Goal: Task Accomplishment & Management: Complete application form

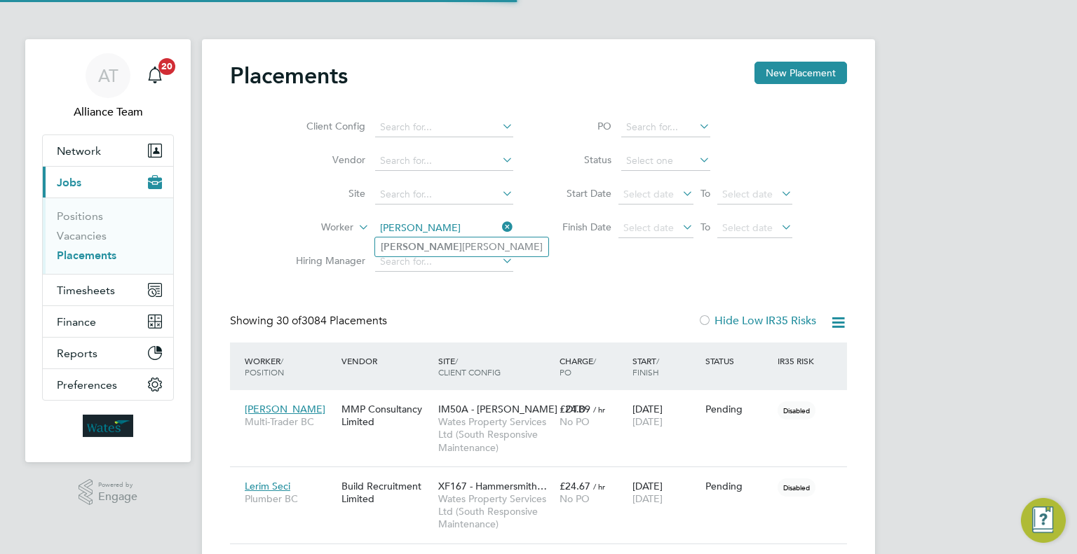
click at [457, 247] on li "Andrei Radu Habliuc" at bounding box center [461, 247] width 173 height 19
type input "Andrei Radu Habliuc"
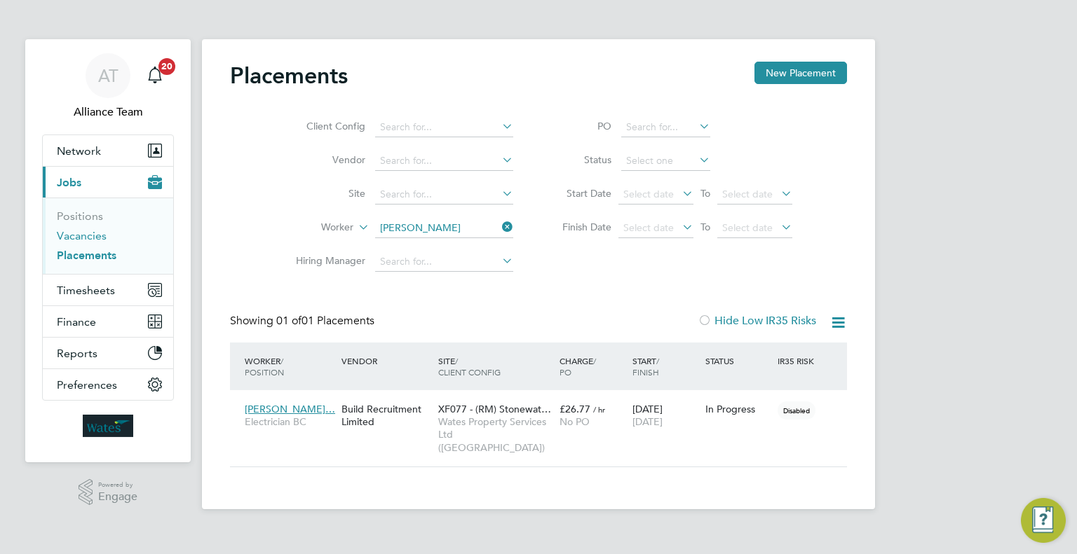
click at [90, 238] on link "Vacancies" at bounding box center [82, 235] width 50 height 13
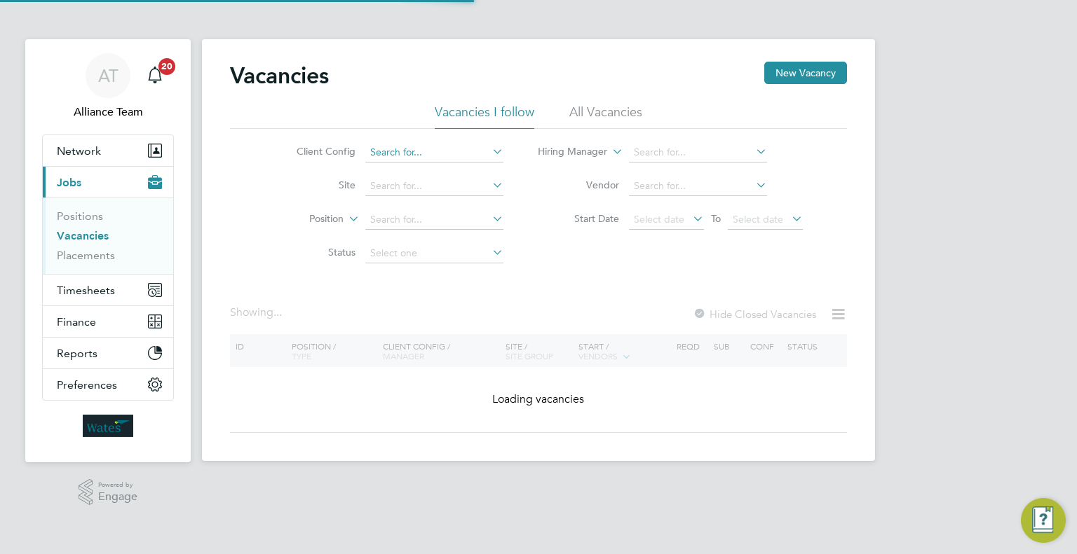
click at [472, 145] on input at bounding box center [434, 153] width 138 height 20
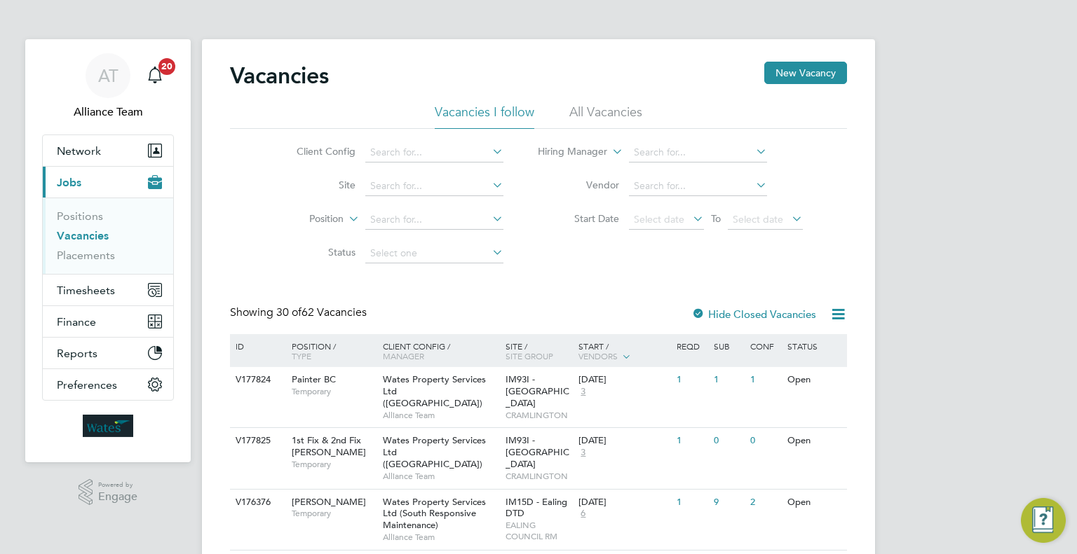
click at [500, 243] on li "Wates Property Services Ltd (Central & North)" at bounding box center [507, 247] width 285 height 19
type input "Wates Property Services Ltd (Central & North)"
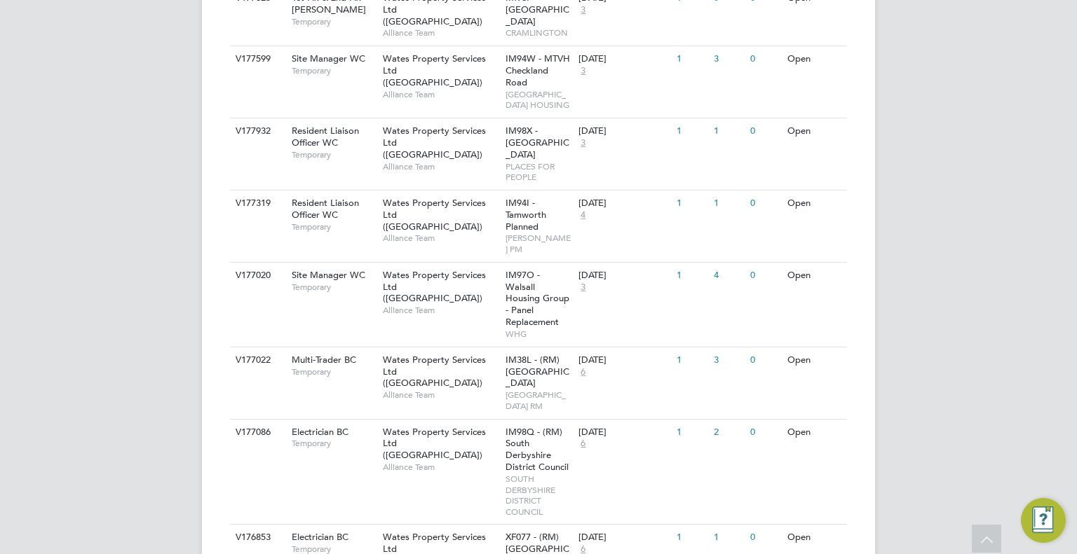
scroll to position [841, 0]
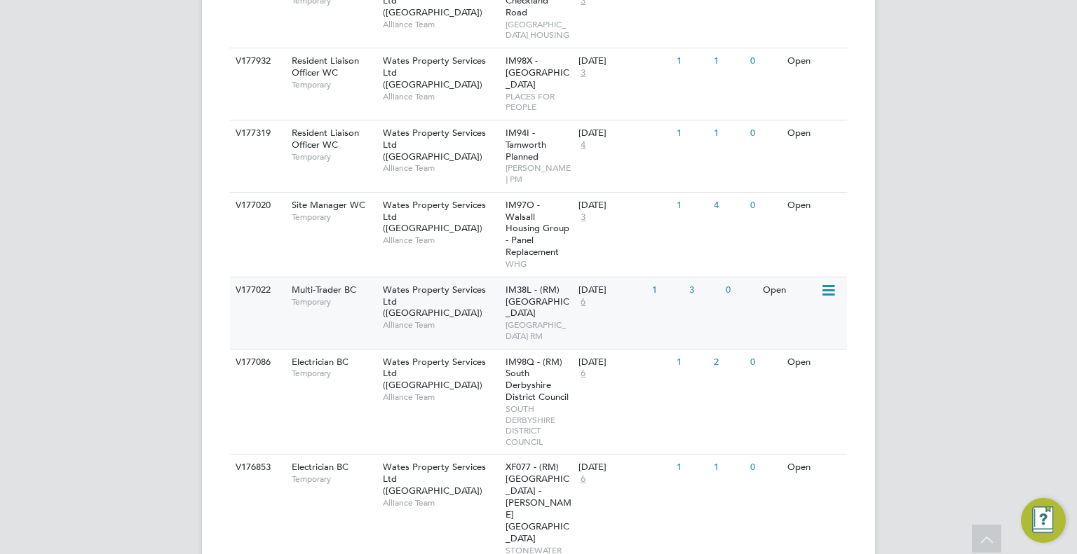
click at [572, 278] on div "IM38L - (RM) North West Leicestershire DC NORTH WEST LEICESTERSHIRE RM" at bounding box center [539, 314] width 74 height 72
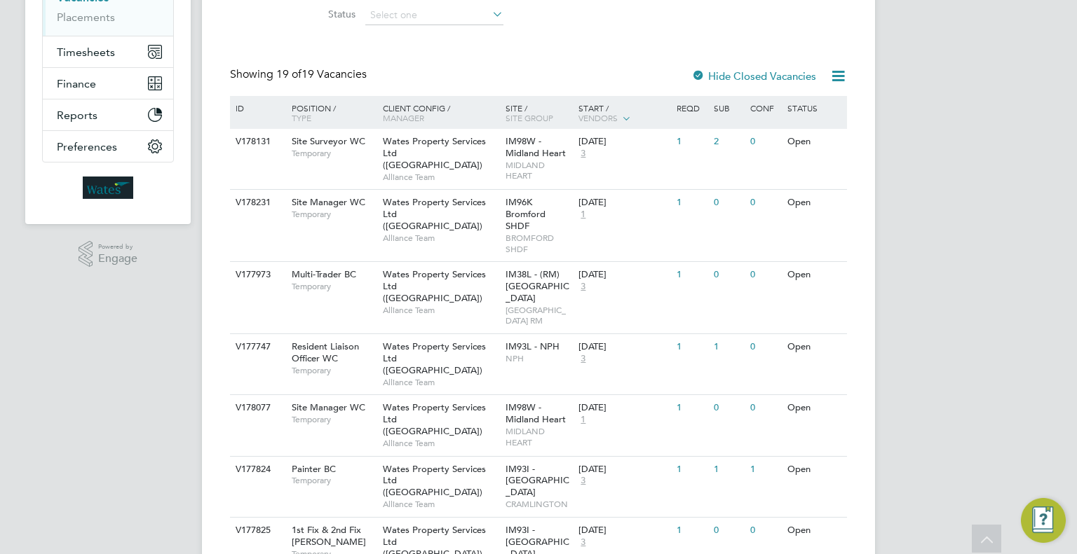
scroll to position [98, 0]
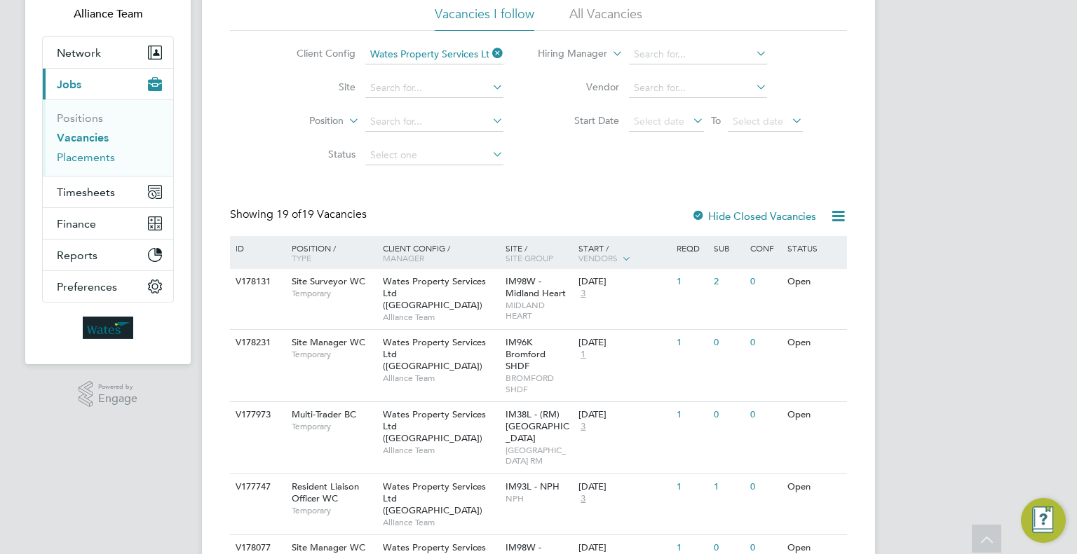
click at [104, 155] on link "Placements" at bounding box center [86, 157] width 58 height 13
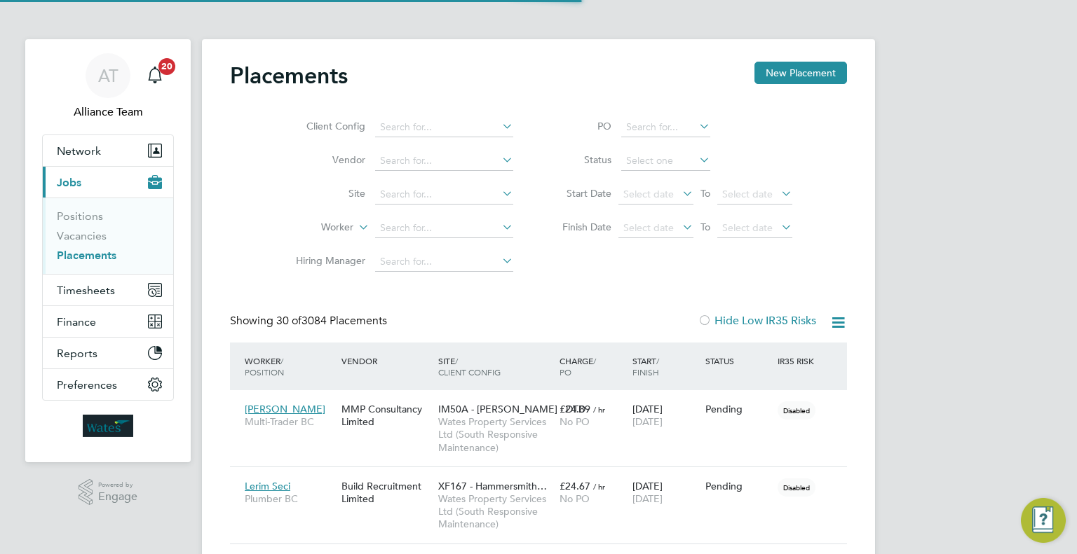
scroll to position [6, 6]
click at [404, 226] on input at bounding box center [444, 229] width 138 height 20
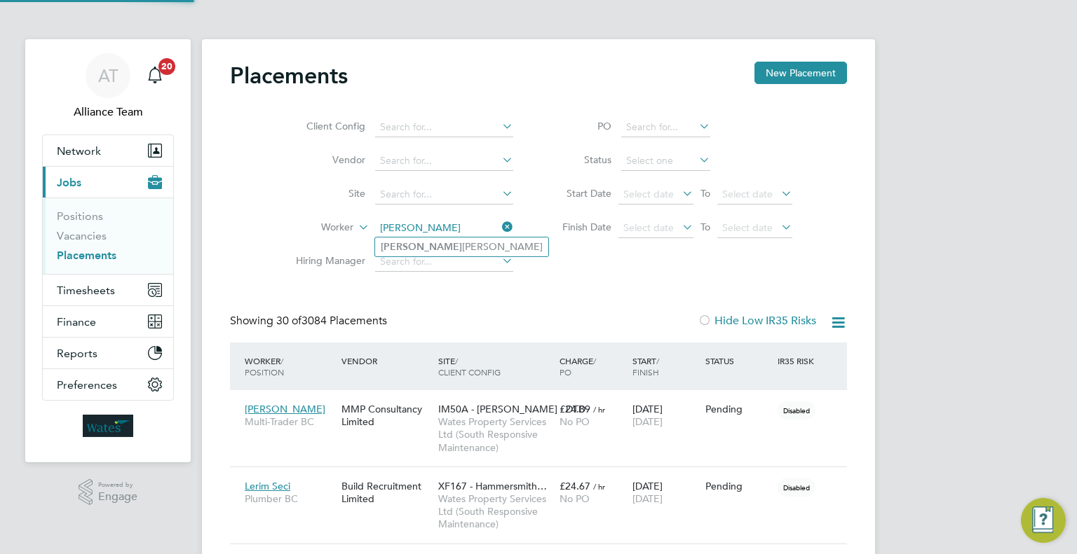
click at [426, 243] on li "Janet Kennally" at bounding box center [461, 247] width 173 height 19
type input "Janet Kennally"
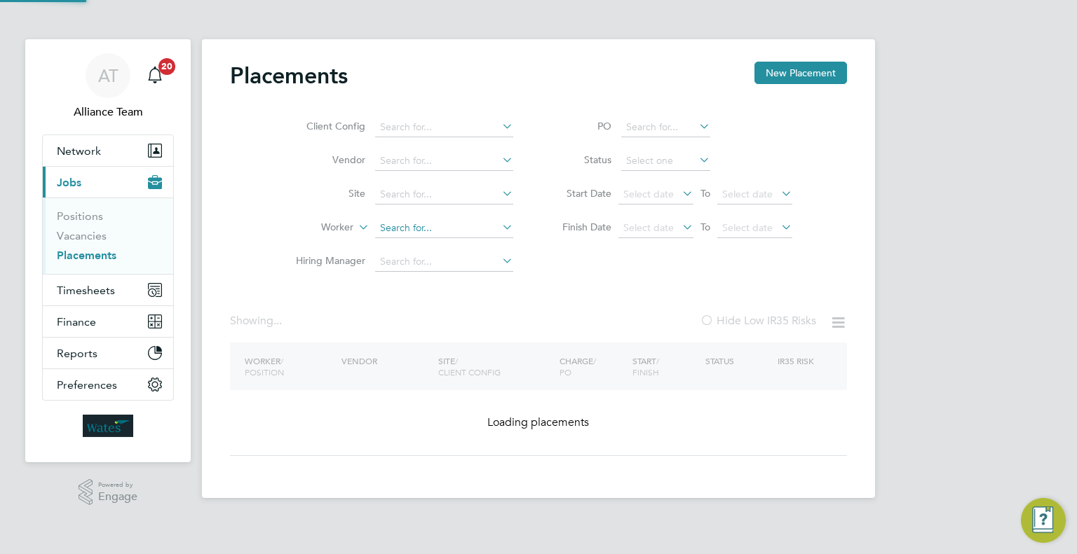
click at [416, 230] on input at bounding box center [444, 229] width 138 height 20
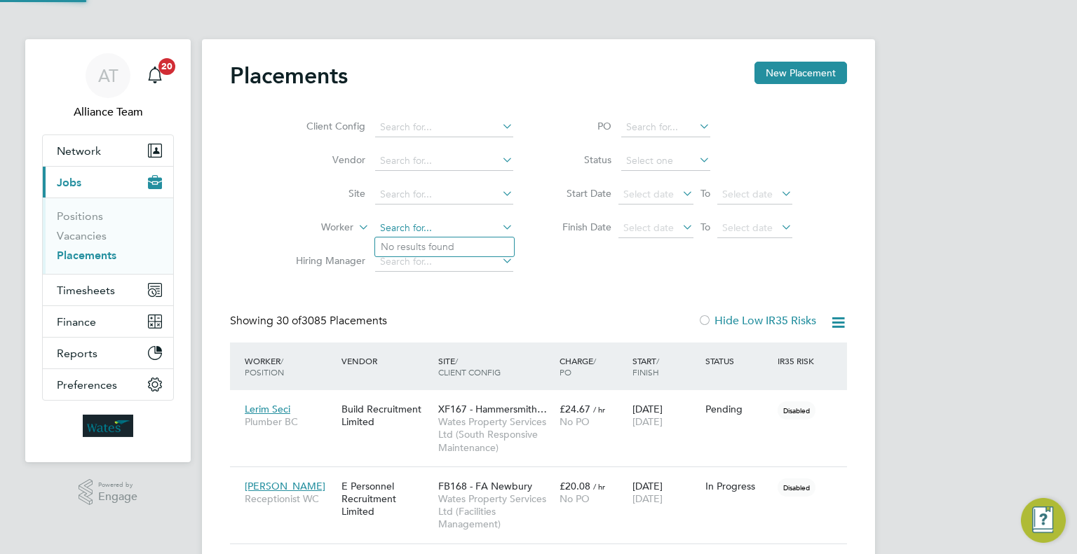
scroll to position [40, 97]
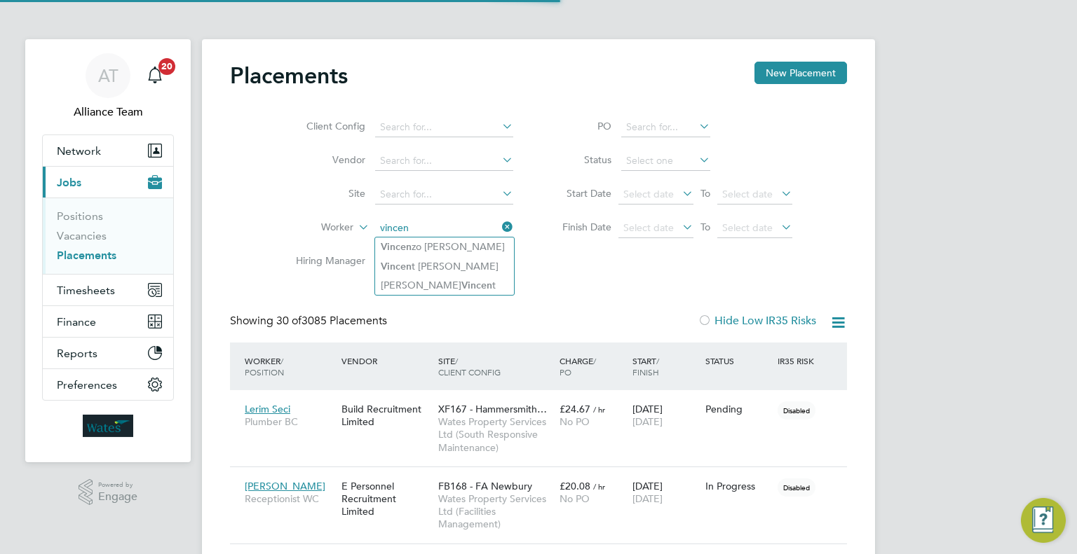
click at [418, 242] on li "Vincen zo Cascio" at bounding box center [444, 247] width 139 height 19
type input "Vincenzo Cascio"
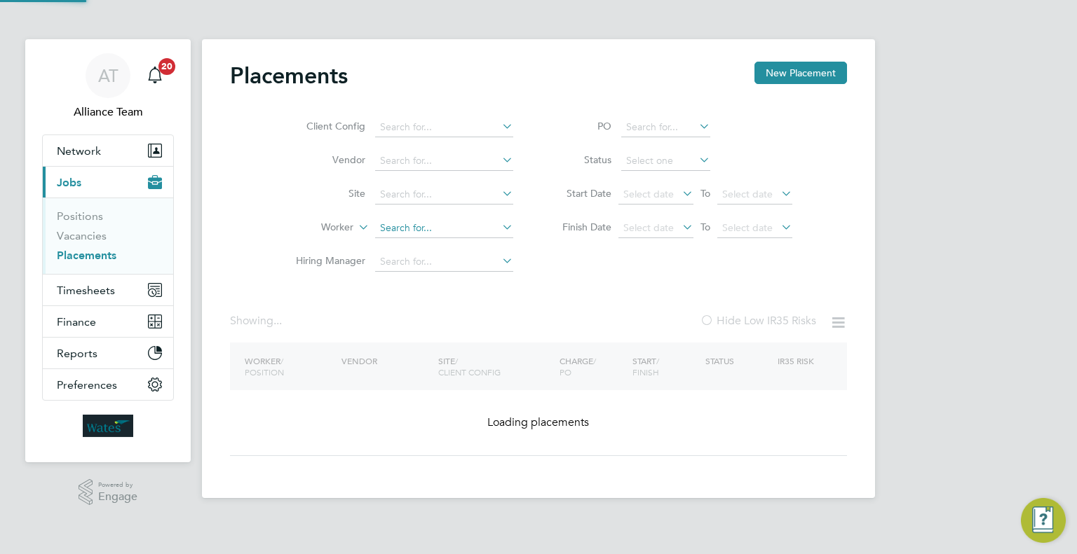
click at [470, 222] on input at bounding box center [444, 229] width 138 height 20
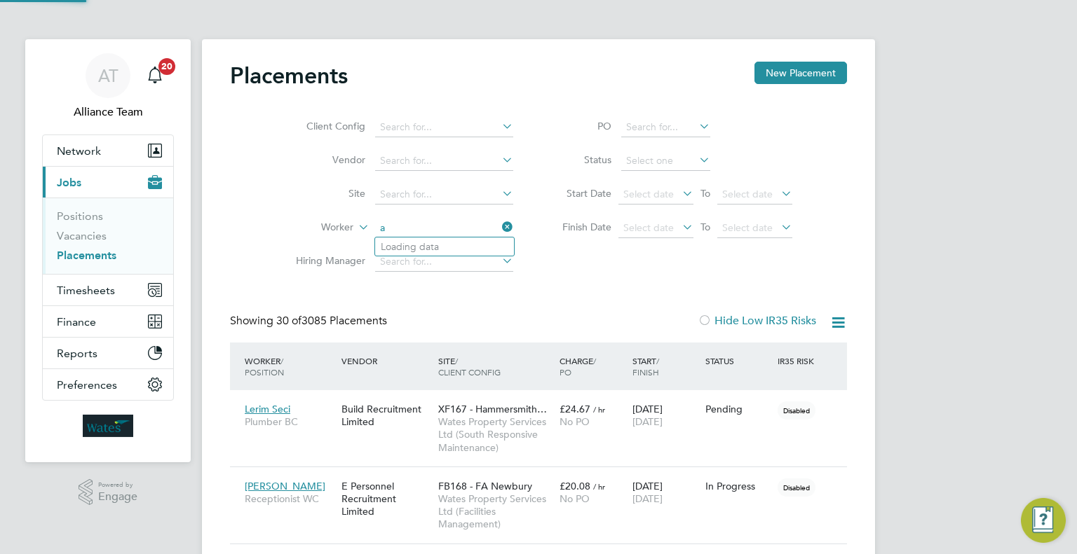
scroll to position [40, 97]
type input "adeshi"
click at [499, 227] on icon at bounding box center [499, 227] width 0 height 20
click at [437, 236] on input at bounding box center [444, 229] width 138 height 20
click at [465, 325] on li "Edward Adenisha" at bounding box center [463, 323] width 177 height 19
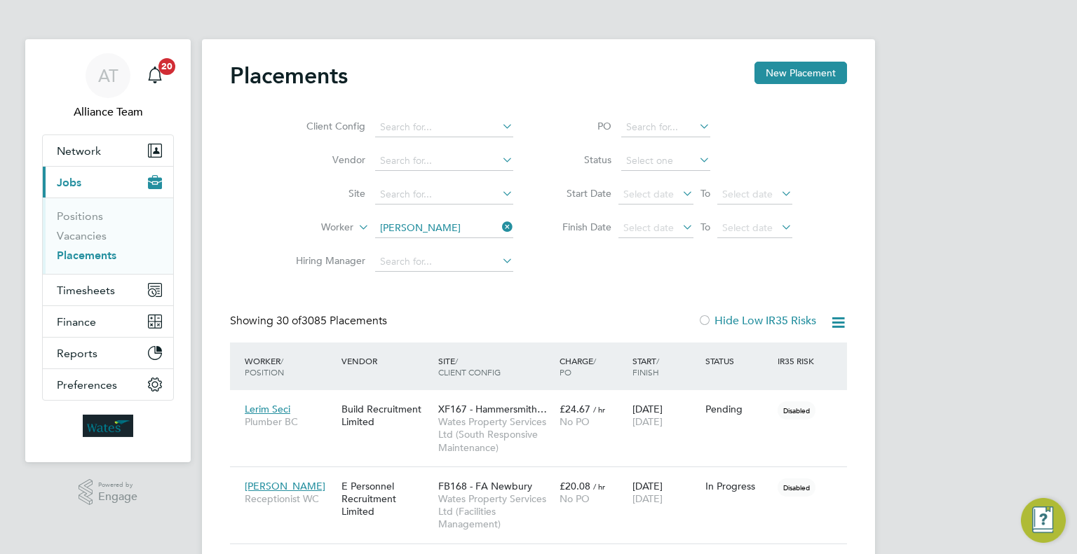
type input "Edward Adenisha"
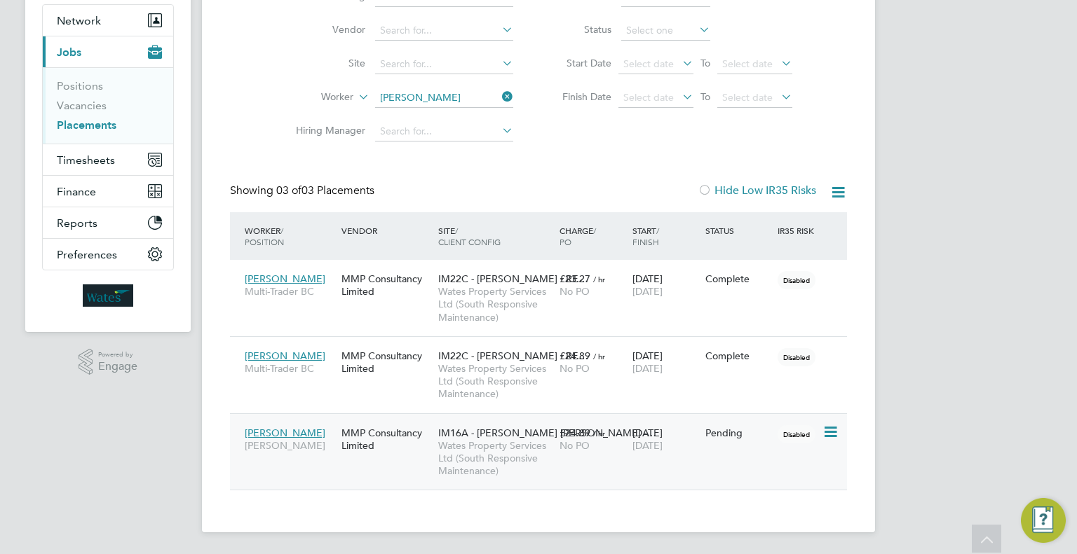
click at [487, 434] on span "IM16A - NOTT HILL -…" at bounding box center [547, 433] width 218 height 13
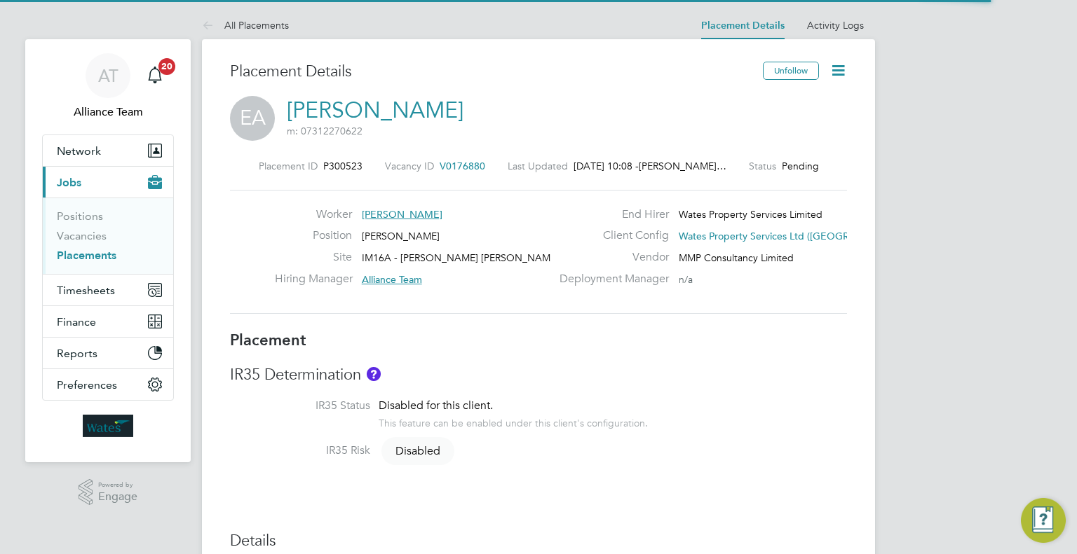
click at [421, 114] on link "[PERSON_NAME]" at bounding box center [375, 110] width 177 height 27
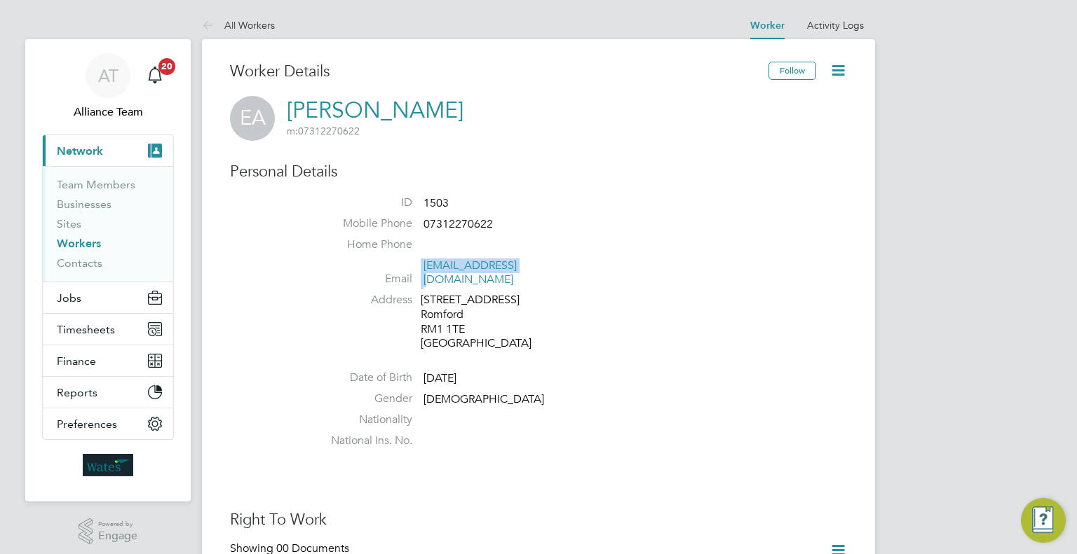
drag, startPoint x: 543, startPoint y: 264, endPoint x: 421, endPoint y: 265, distance: 122.7
click at [421, 265] on li "Email eddtn2@yahoo.com" at bounding box center [580, 276] width 533 height 34
copy li "eddtn2@yahoo.com"
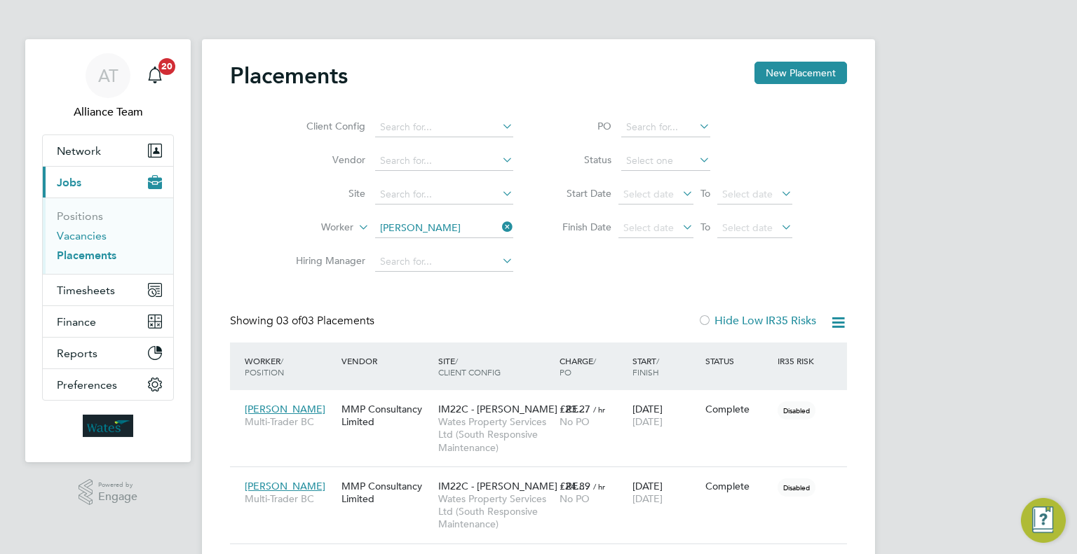
click at [87, 232] on link "Vacancies" at bounding box center [82, 235] width 50 height 13
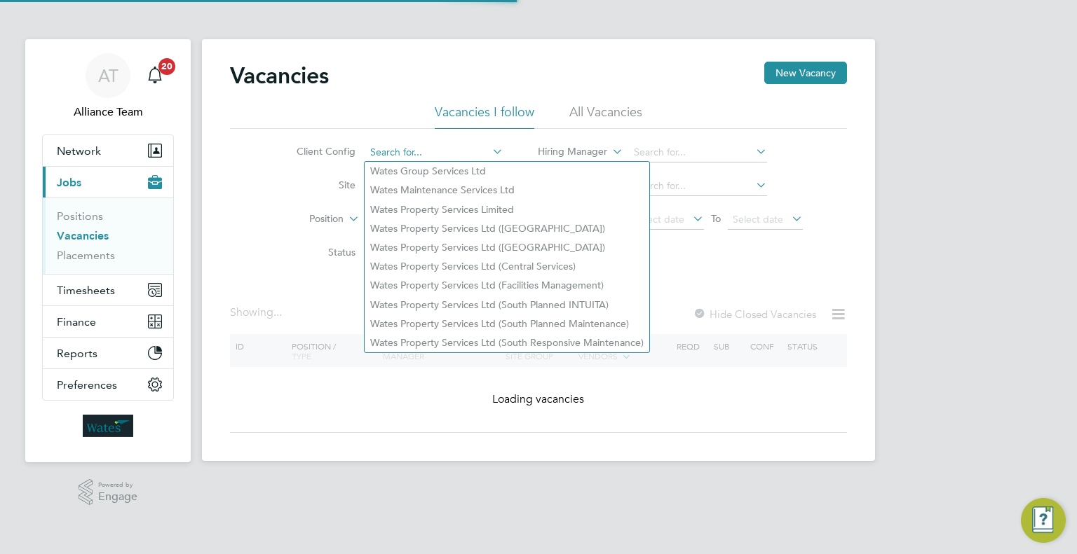
click at [457, 151] on input at bounding box center [434, 153] width 138 height 20
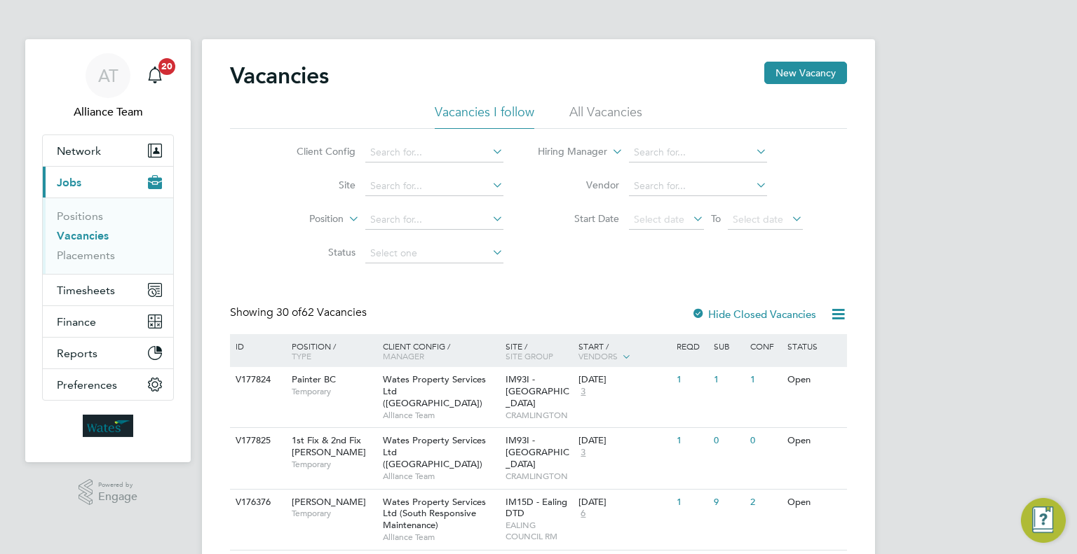
click at [464, 322] on li "Wates Property Services Ltd (South Planned Maintenance)" at bounding box center [507, 324] width 285 height 19
type input "Wates Property Services Ltd (South Planned Maintenance)"
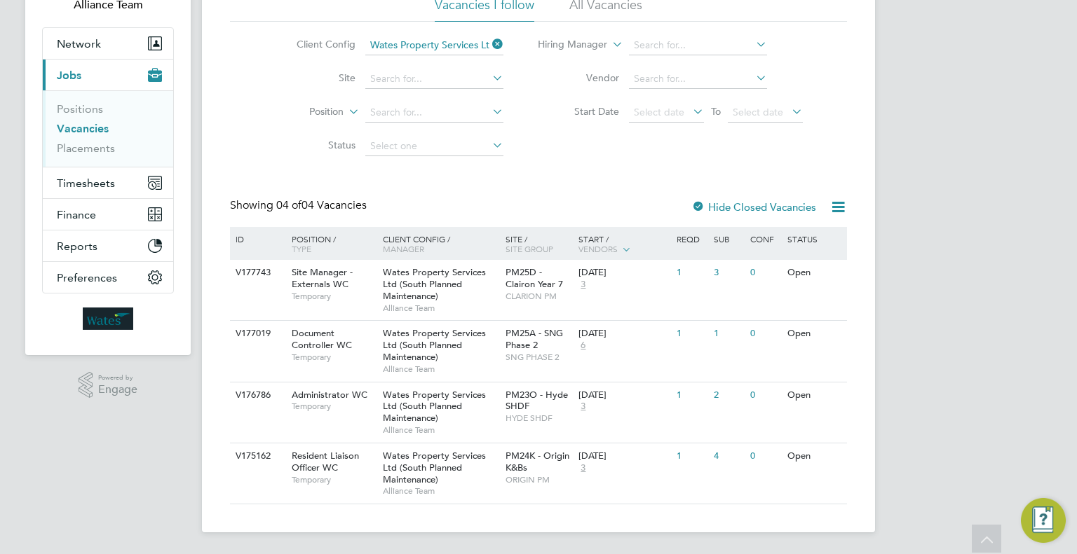
scroll to position [107, 0]
click at [508, 339] on span "PM25A - SNG Phase 2" at bounding box center [533, 340] width 57 height 24
click at [587, 414] on div "28 Jul 2025 3" at bounding box center [612, 402] width 74 height 38
click at [489, 41] on icon at bounding box center [489, 45] width 0 height 20
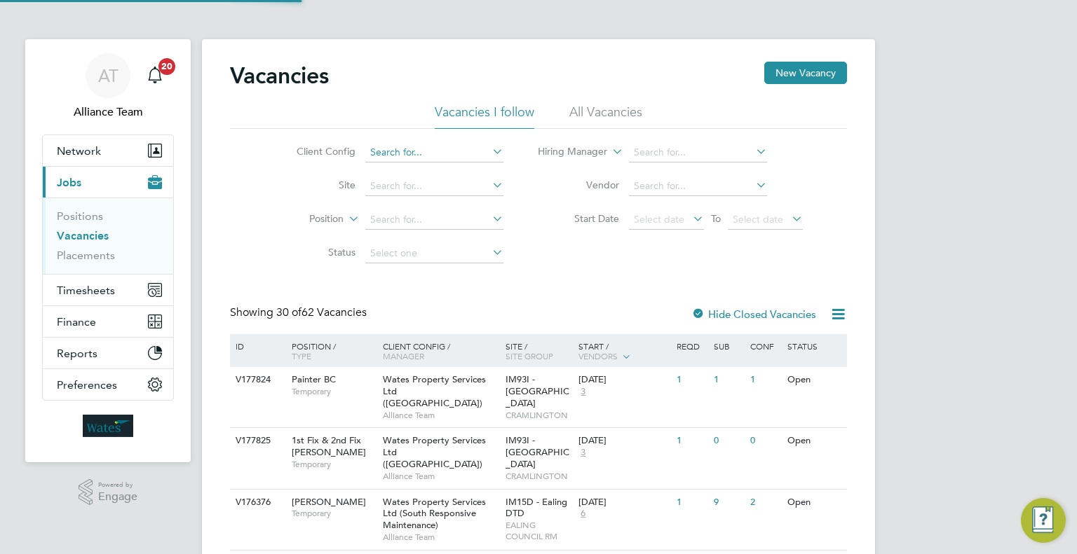
click at [409, 161] on input at bounding box center [434, 153] width 138 height 20
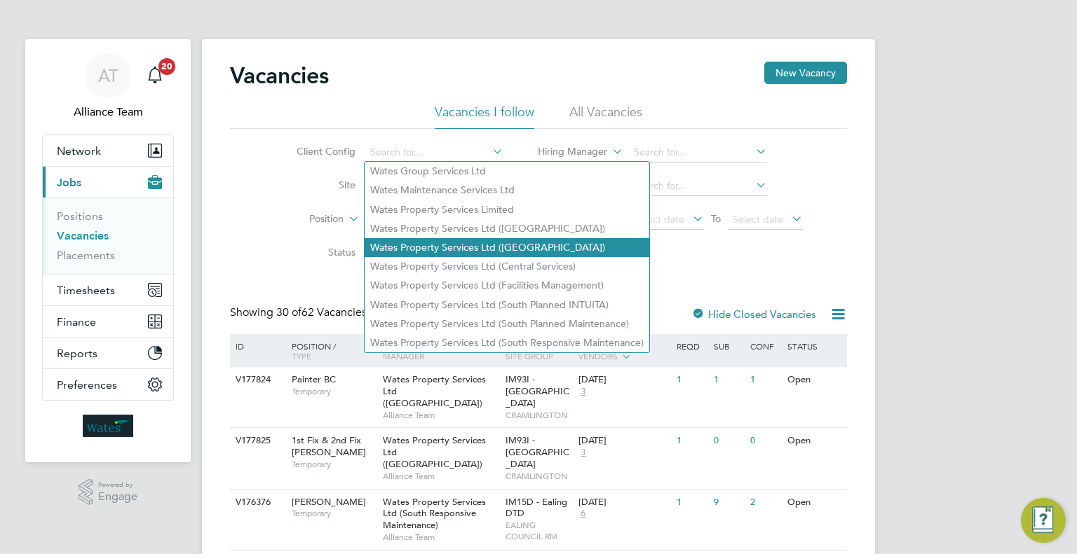
click at [498, 245] on li "Wates Property Services Ltd (Central & North)" at bounding box center [507, 247] width 285 height 19
type input "Wates Property Services Ltd (Central & North)"
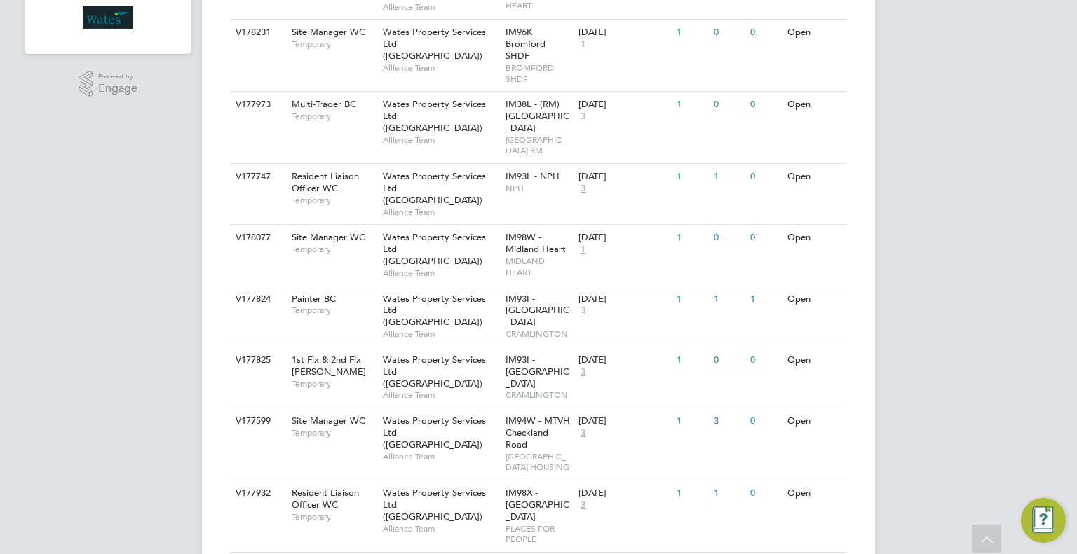
scroll to position [409, 0]
click at [637, 115] on div "11 Aug 2025 3" at bounding box center [612, 110] width 74 height 38
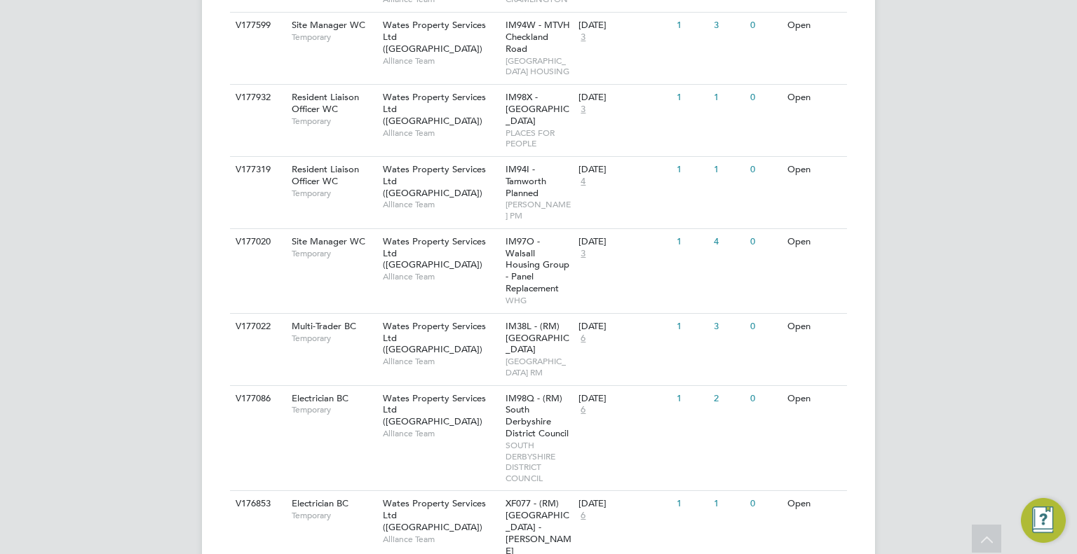
scroll to position [806, 0]
click at [573, 318] on div "IM38L - (RM) North West Leicestershire DC NORTH WEST LEICESTERSHIRE RM" at bounding box center [539, 349] width 74 height 72
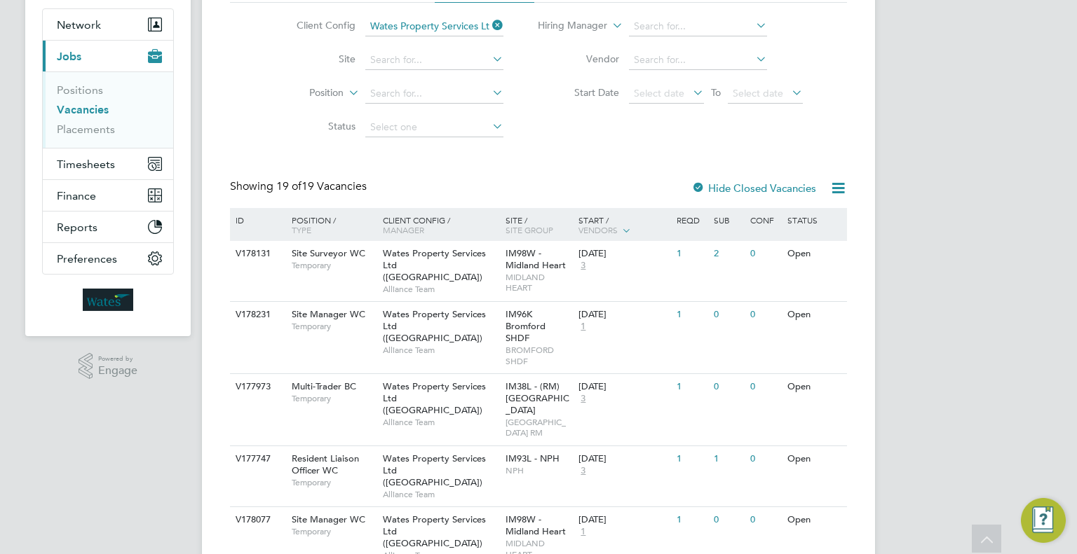
scroll to position [125, 0]
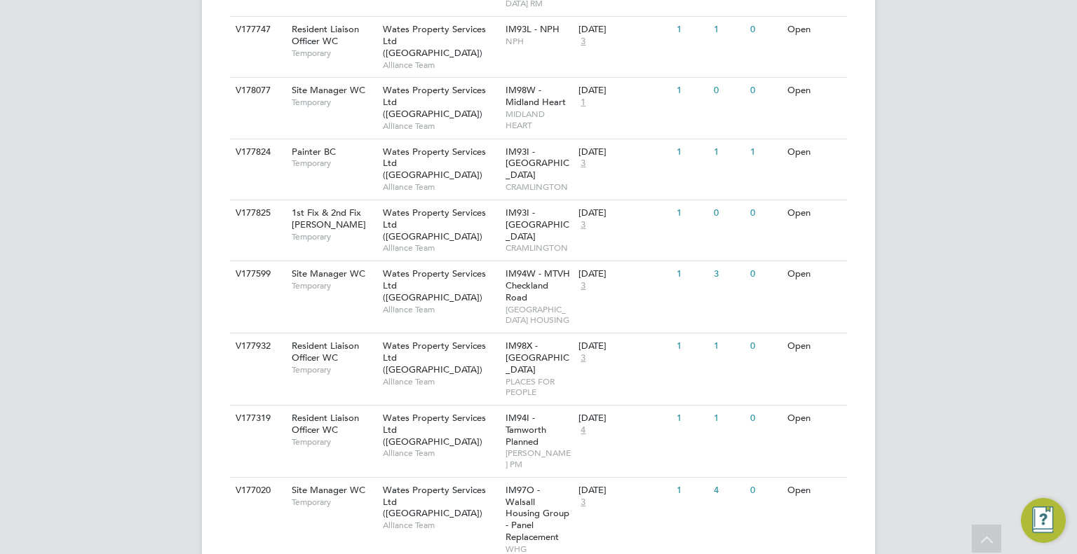
scroll to position [536, 0]
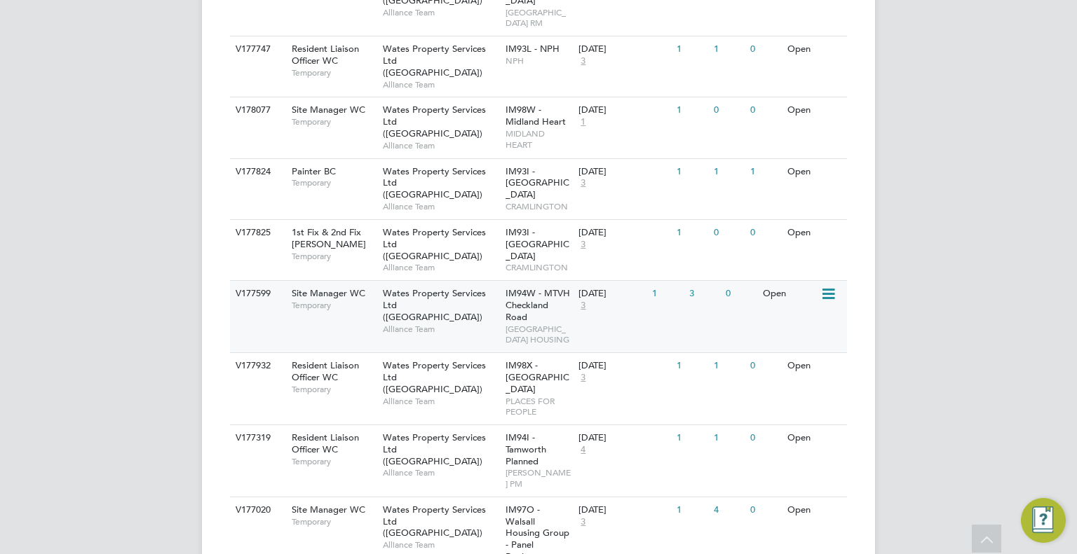
click at [569, 324] on span "METROPOLITAN THAMES VALLEY HOUSING" at bounding box center [538, 335] width 67 height 22
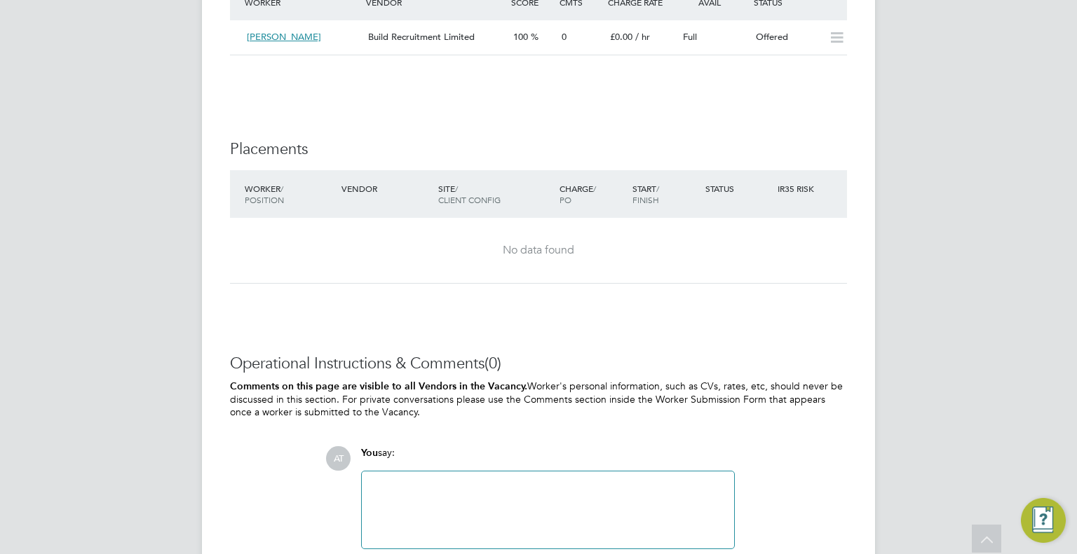
scroll to position [1173, 0]
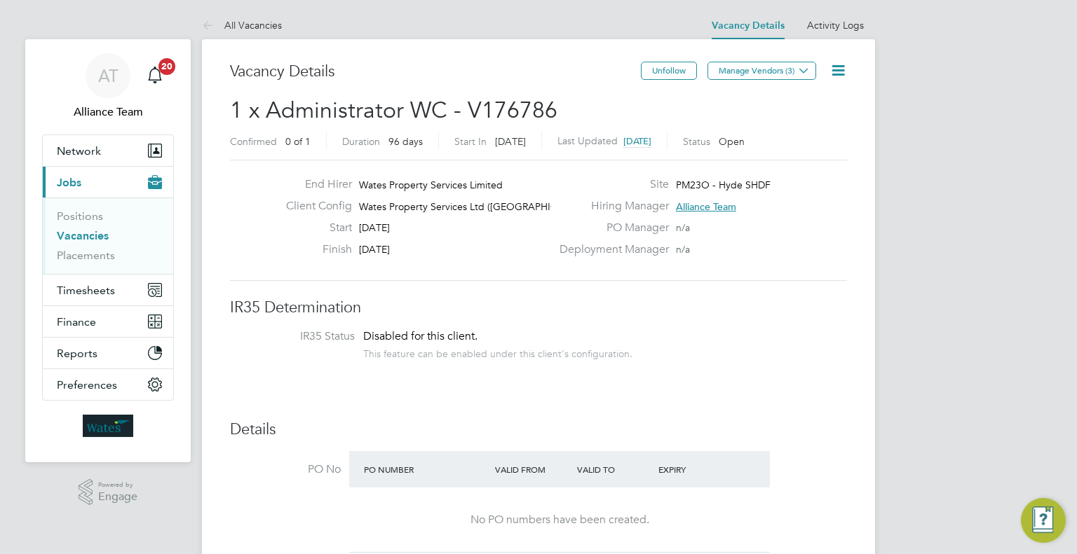
click at [92, 238] on link "Vacancies" at bounding box center [83, 235] width 52 height 13
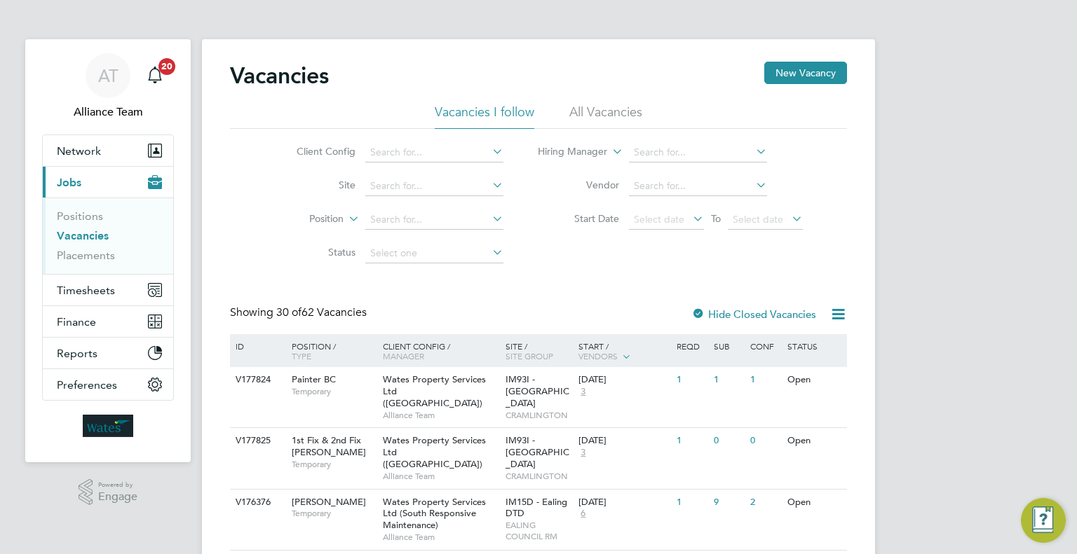
click at [395, 165] on li "Client Config" at bounding box center [389, 153] width 264 height 34
click at [393, 151] on input at bounding box center [434, 153] width 138 height 20
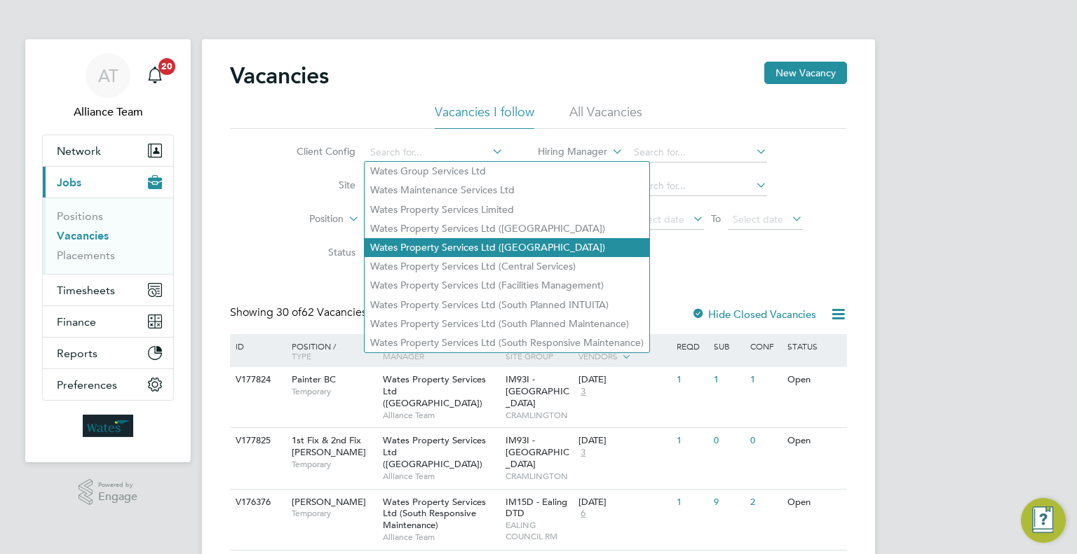
click at [517, 244] on li "Wates Property Services Ltd (Central & North)" at bounding box center [507, 247] width 285 height 19
type input "Wates Property Services Ltd (Central & North)"
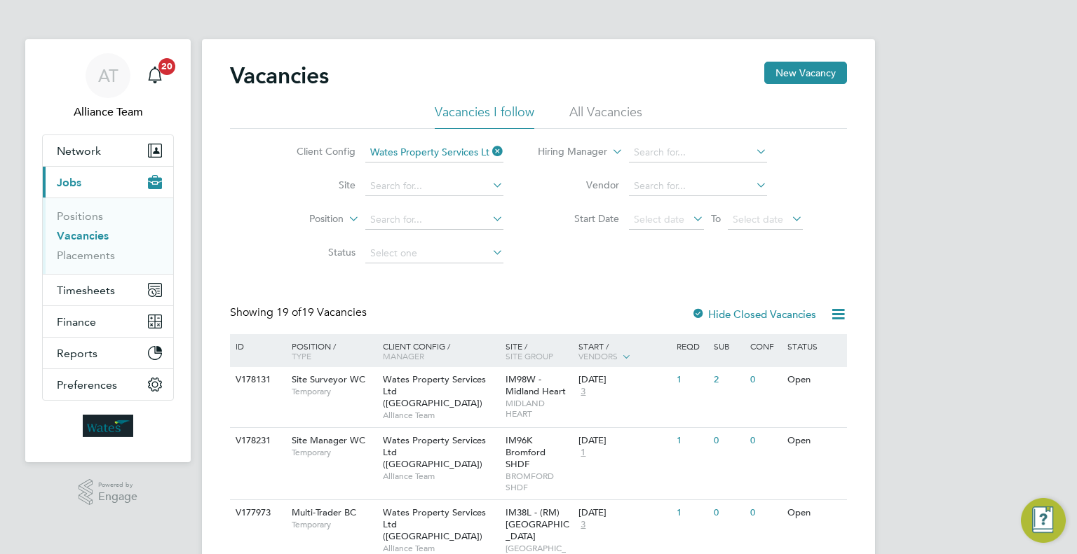
click at [489, 151] on icon at bounding box center [489, 152] width 0 height 20
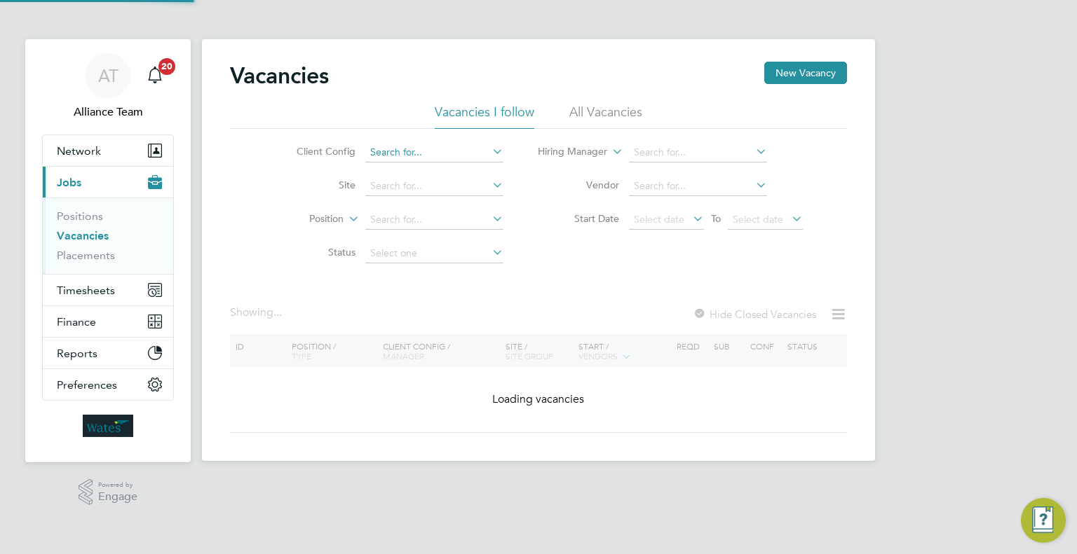
click at [451, 151] on input at bounding box center [434, 153] width 138 height 20
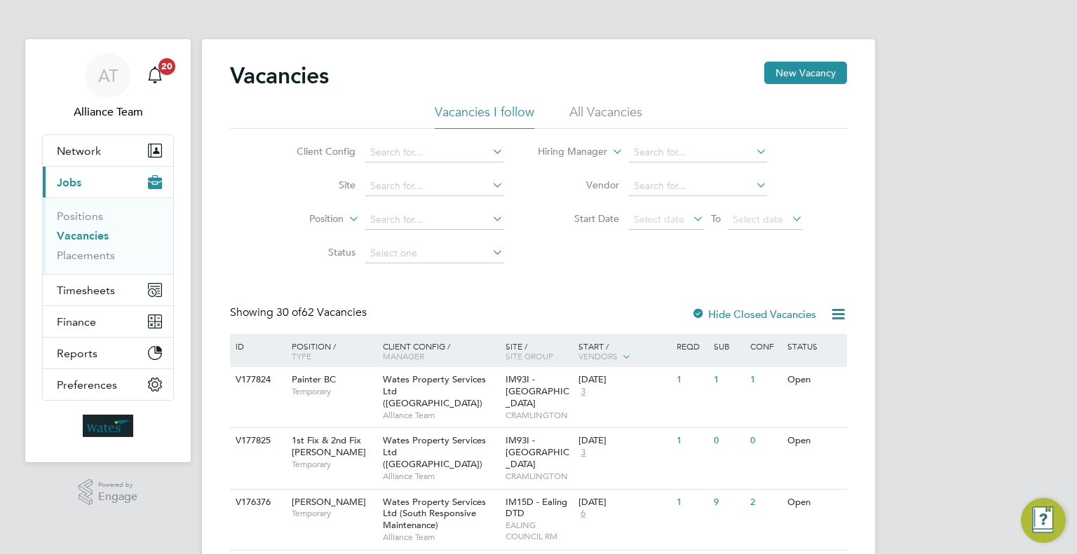
click at [503, 318] on li "Wates Property Services Ltd (South Planned Maintenance)" at bounding box center [507, 324] width 285 height 19
type input "Wates Property Services Ltd (South Planned Maintenance)"
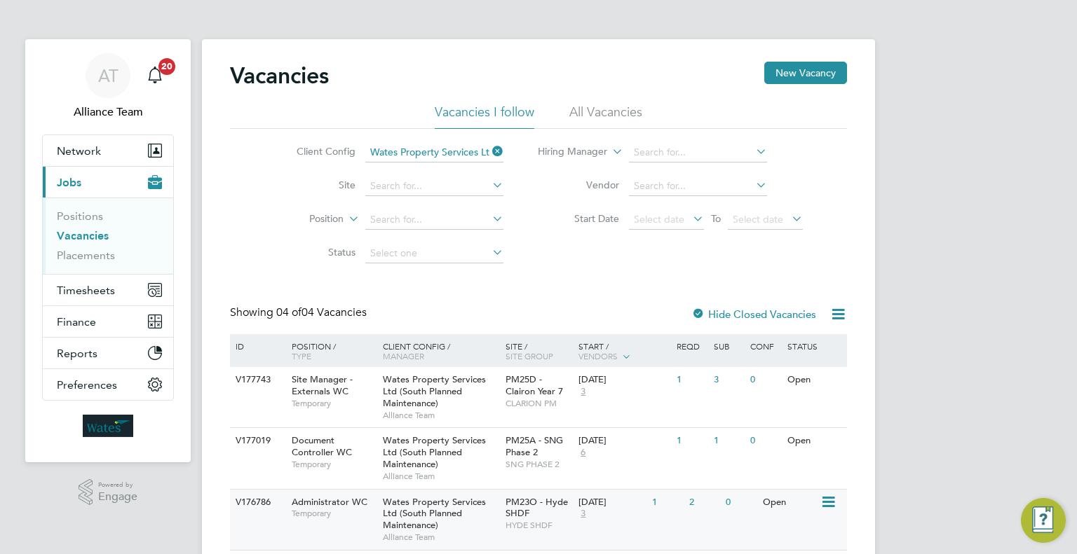
click at [512, 514] on span "PM23O - Hyde SHDF" at bounding box center [536, 508] width 62 height 24
click at [803, 70] on button "New Vacancy" at bounding box center [805, 73] width 83 height 22
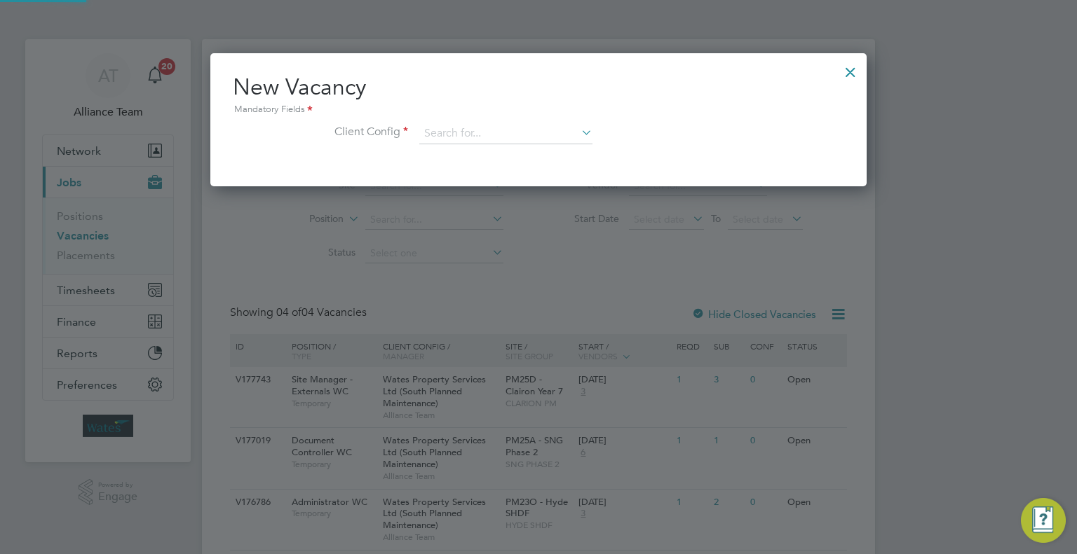
scroll to position [132, 657]
click at [433, 134] on input at bounding box center [505, 133] width 173 height 21
click at [566, 227] on li "Wates Property Services Ltd (Central & North)" at bounding box center [561, 228] width 285 height 19
type input "Wates Property Services Ltd (Central & North)"
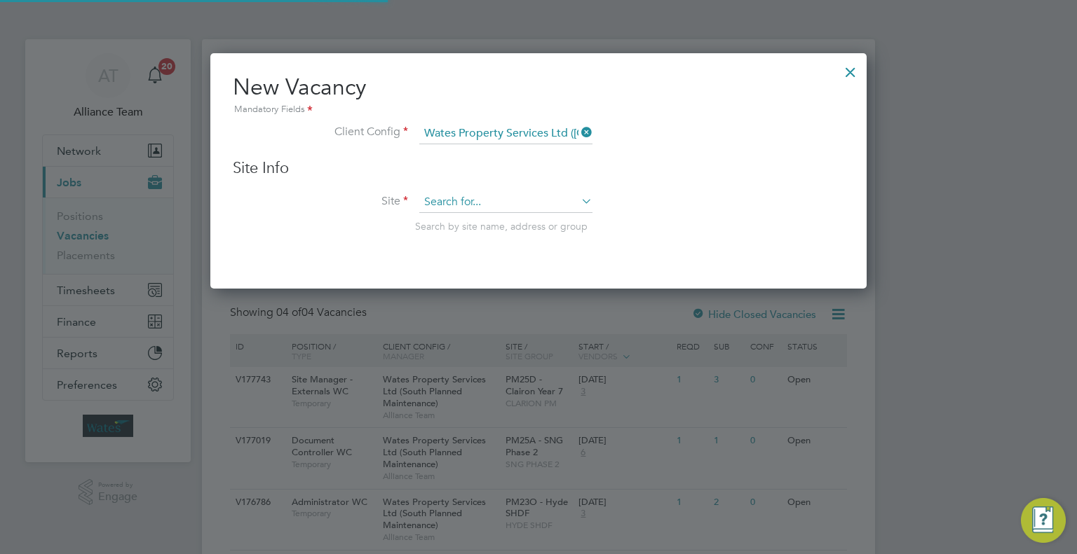
click at [482, 206] on input at bounding box center [505, 202] width 173 height 21
click at [517, 220] on b "Checkl" at bounding box center [510, 221] width 32 height 12
type input "IM94W - MTVH Checkland Road"
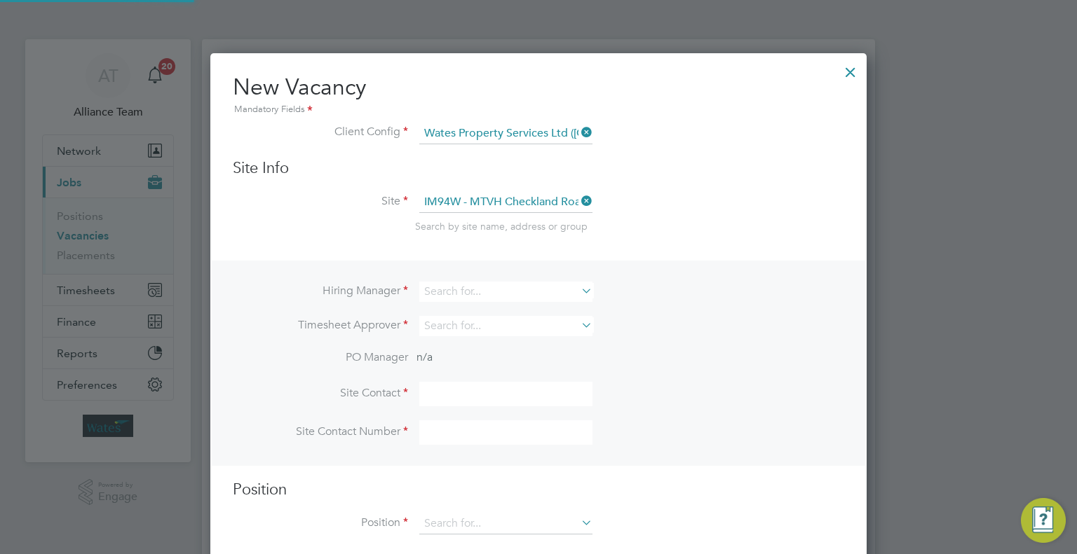
scroll to position [522, 657]
click at [464, 289] on input at bounding box center [505, 292] width 173 height 20
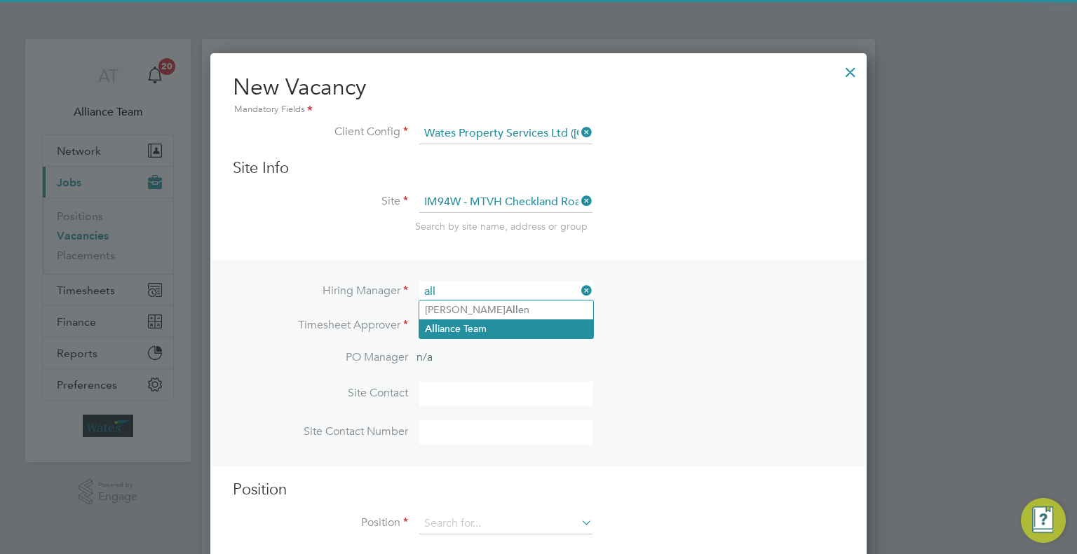
click at [485, 328] on li "All iance Team" at bounding box center [506, 329] width 174 height 19
type input "Alliance Team"
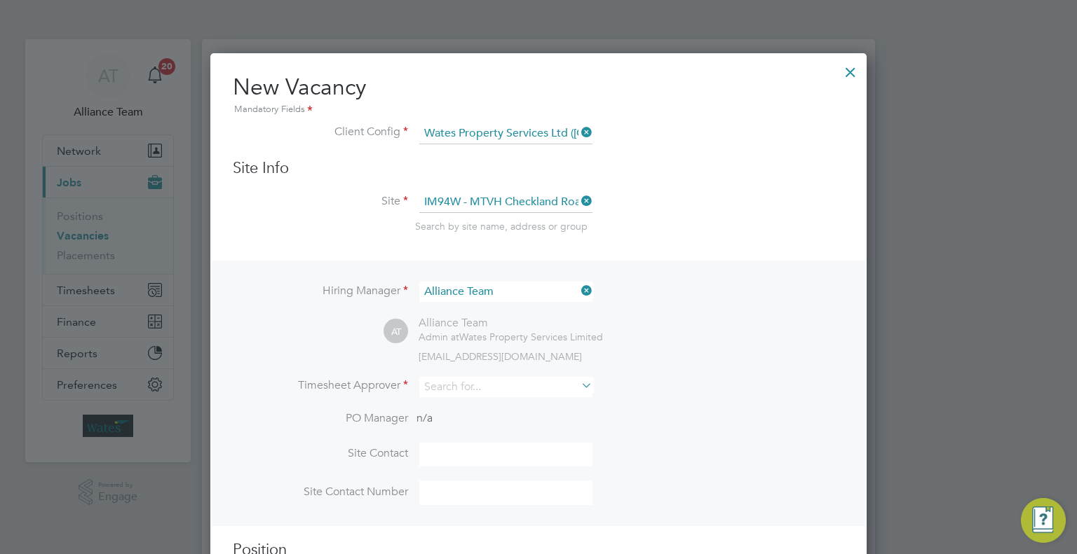
scroll to position [583, 657]
click at [465, 381] on input at bounding box center [505, 387] width 173 height 20
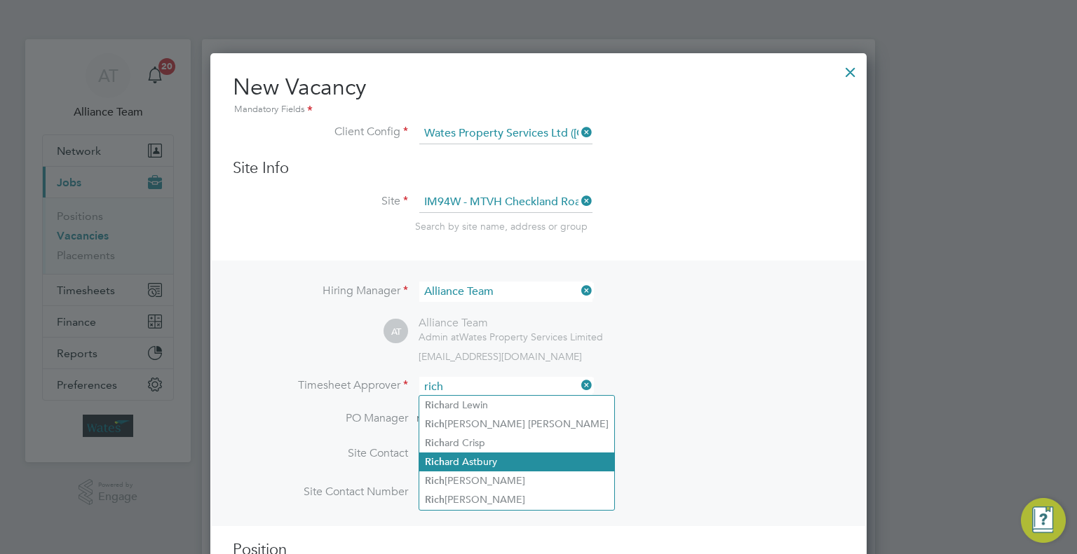
click at [537, 465] on li "Rich ard Astbury" at bounding box center [516, 462] width 195 height 19
type input "Richard Astbury"
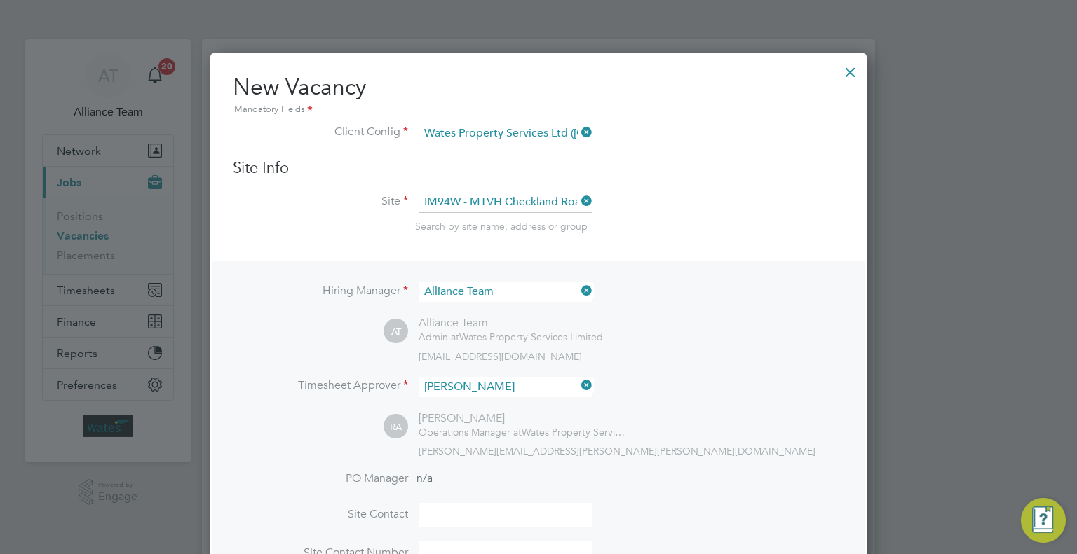
scroll to position [142, 0]
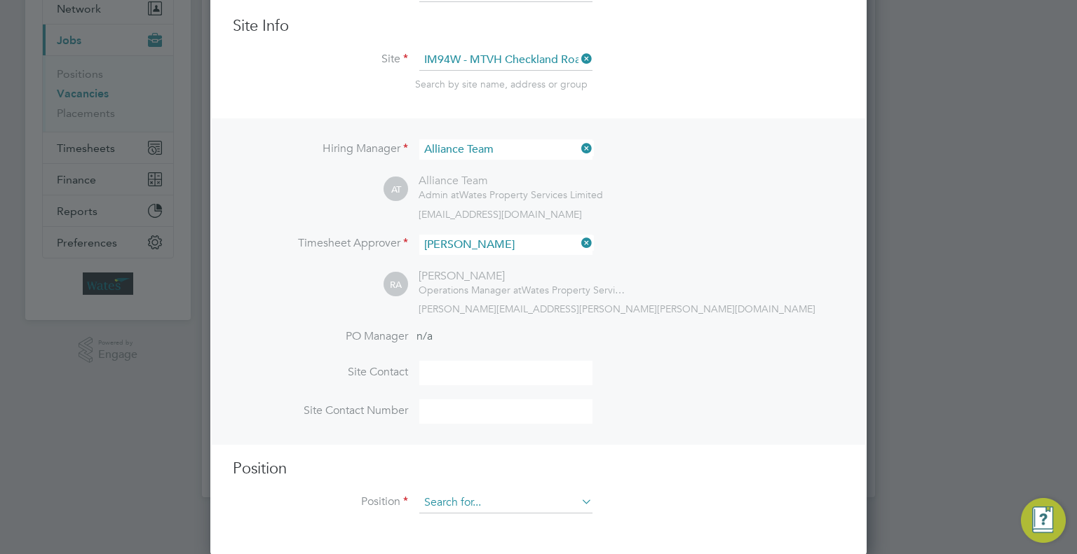
click at [479, 493] on input at bounding box center [505, 503] width 173 height 21
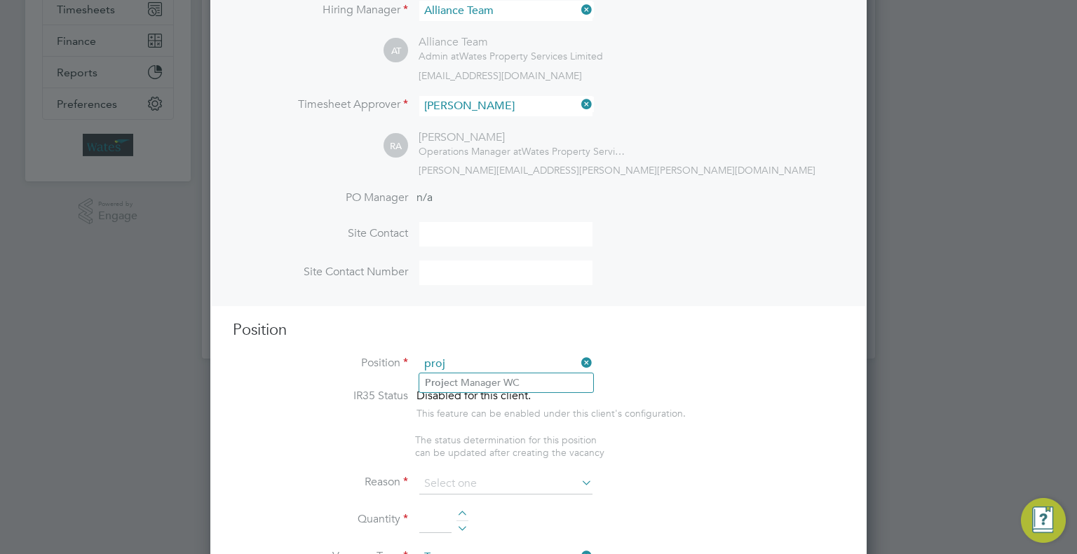
scroll to position [316, 0]
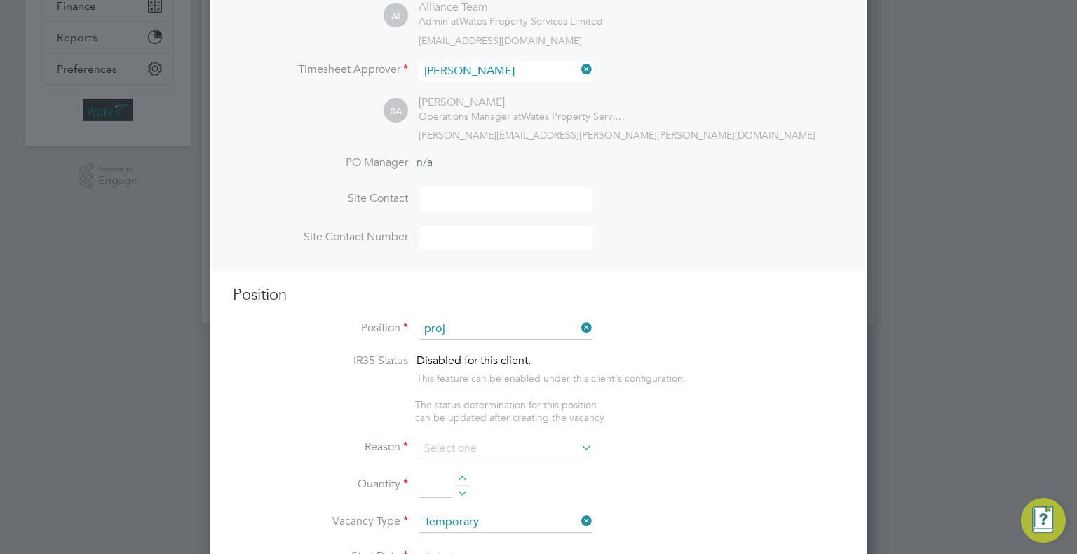
click at [530, 346] on li "Proj ect Manager WC" at bounding box center [506, 348] width 174 height 19
type input "Project Manager WC"
type textarea "Project Manager"
click at [477, 444] on input at bounding box center [505, 449] width 173 height 21
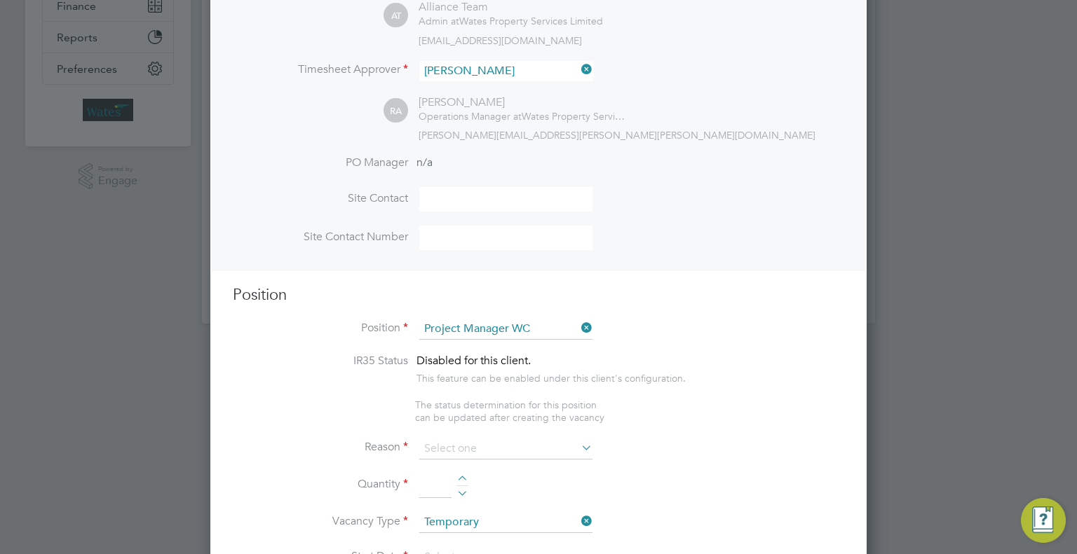
click at [495, 505] on li "Extra Work" at bounding box center [506, 503] width 174 height 18
type input "Extra Work"
click at [429, 484] on input at bounding box center [435, 486] width 32 height 25
click at [463, 492] on div at bounding box center [462, 492] width 12 height 10
type input "1"
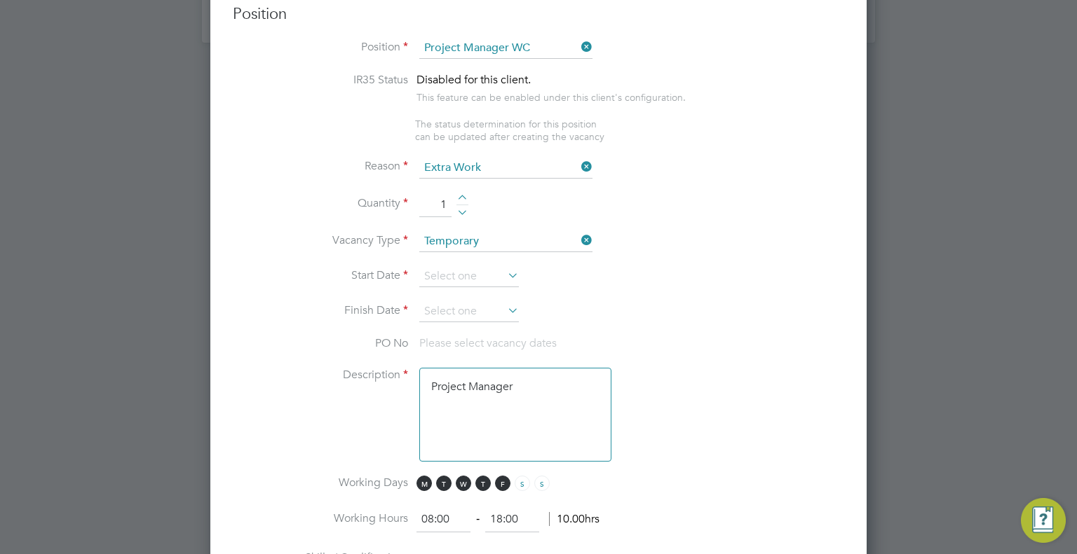
scroll to position [599, 0]
click at [440, 274] on input at bounding box center [469, 275] width 100 height 21
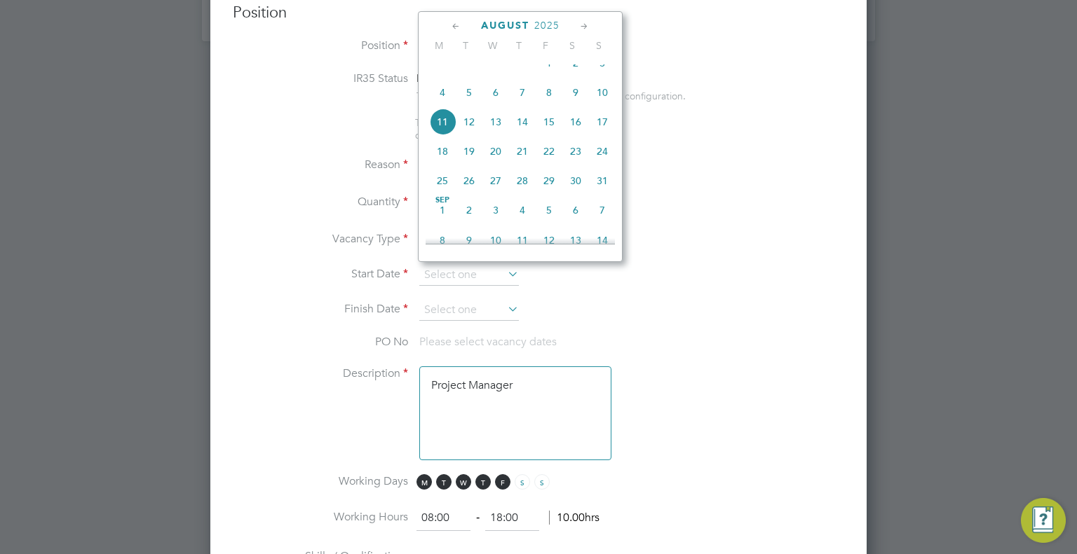
click at [448, 204] on span "Sep" at bounding box center [442, 200] width 27 height 7
type input "01 Sep 2025"
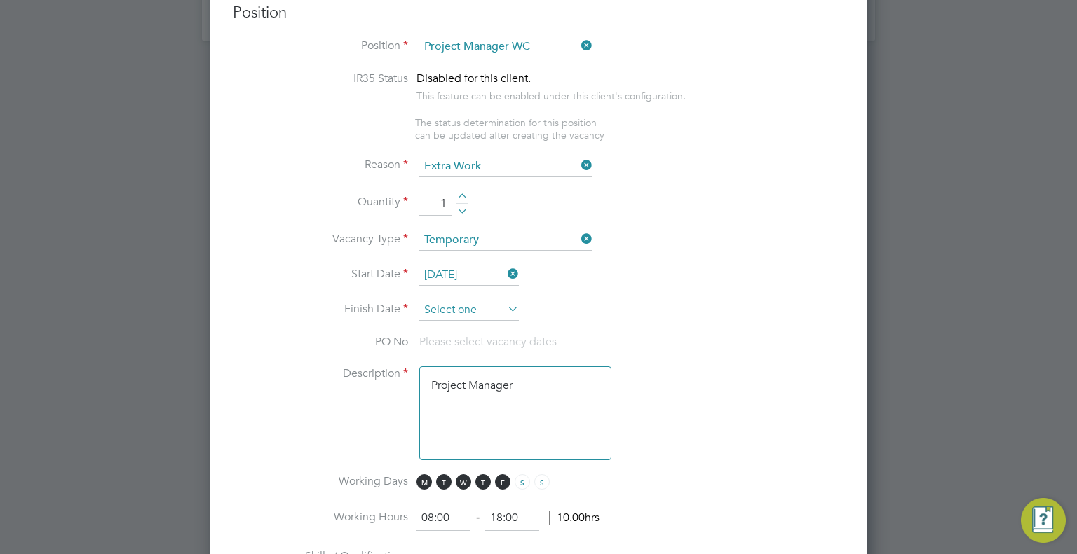
click at [479, 302] on input at bounding box center [469, 310] width 100 height 21
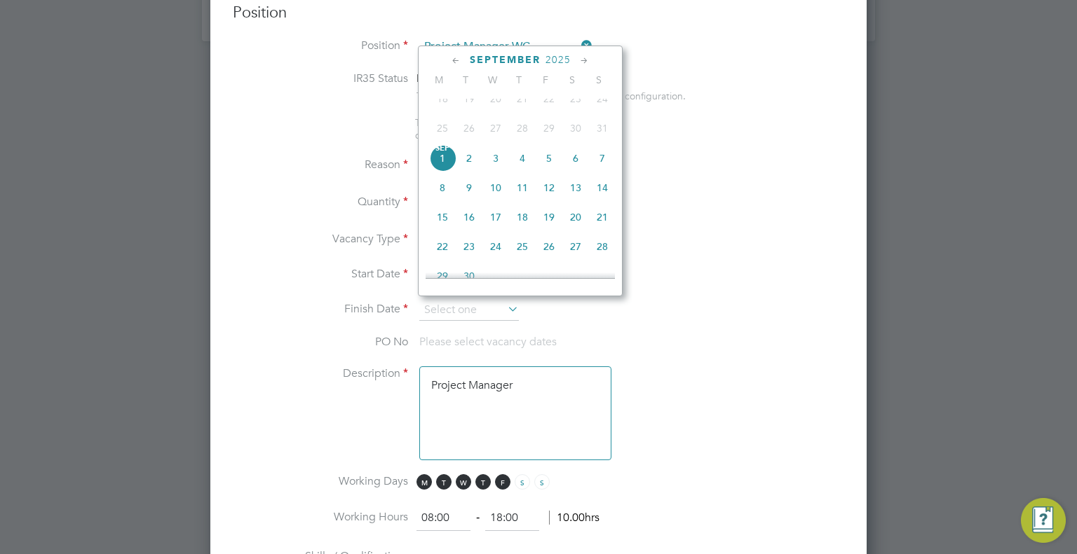
click at [578, 62] on icon at bounding box center [584, 60] width 13 height 15
click at [578, 61] on icon at bounding box center [584, 60] width 13 height 15
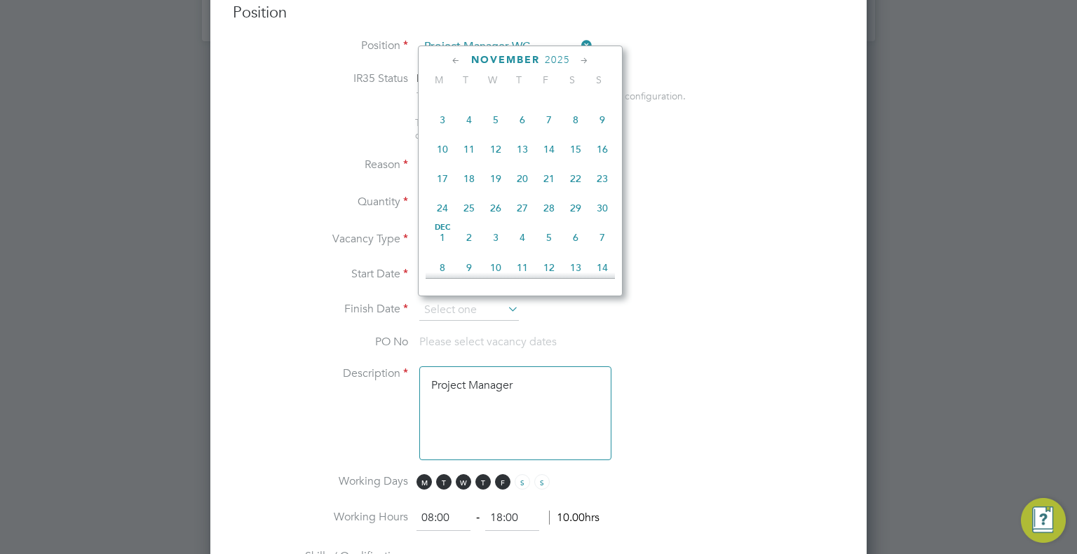
click at [550, 222] on span "28" at bounding box center [549, 208] width 27 height 27
type input "28 Nov 2025"
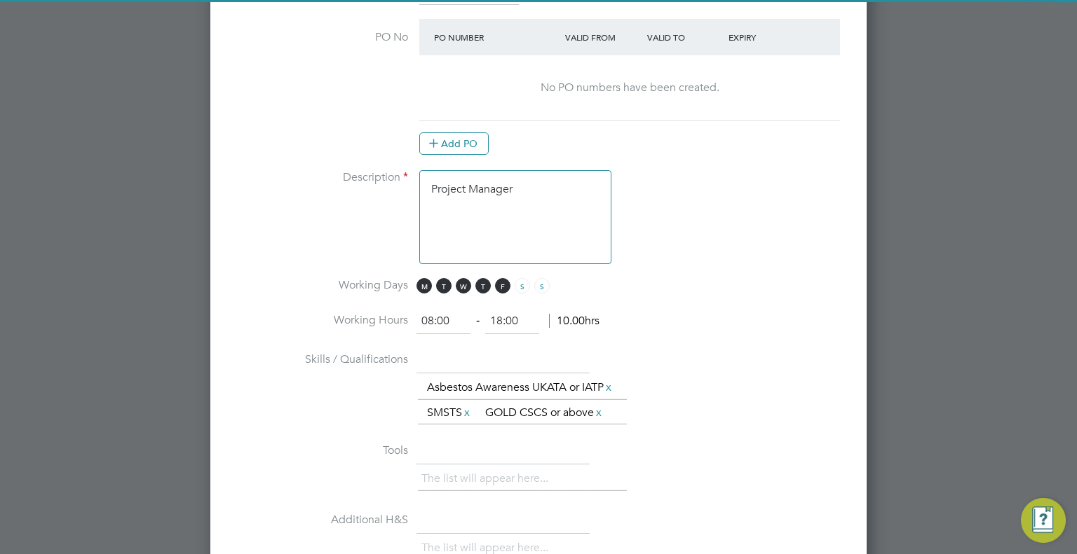
scroll to position [977, 0]
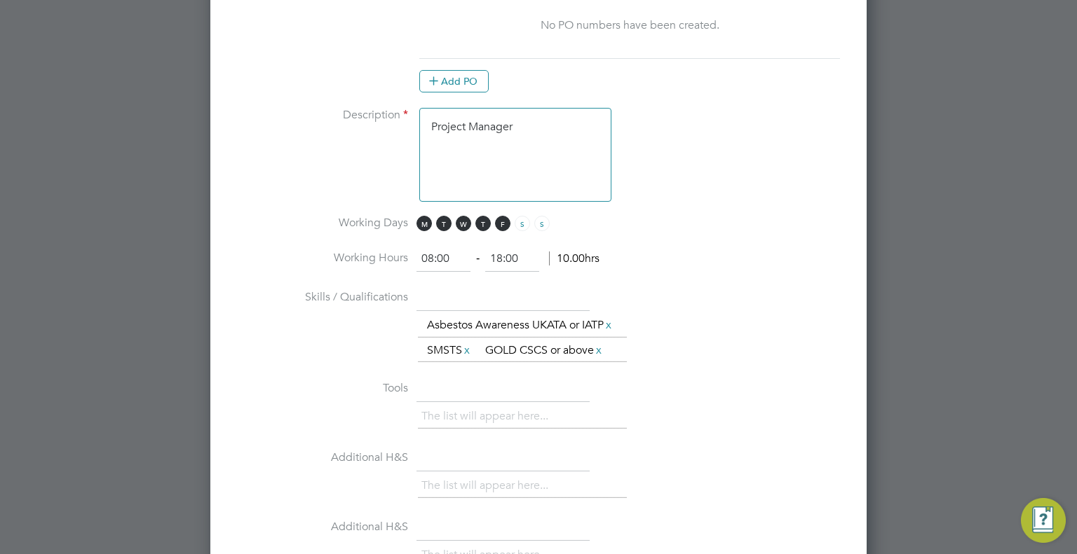
click at [555, 118] on textarea "Project Manager" at bounding box center [515, 155] width 192 height 94
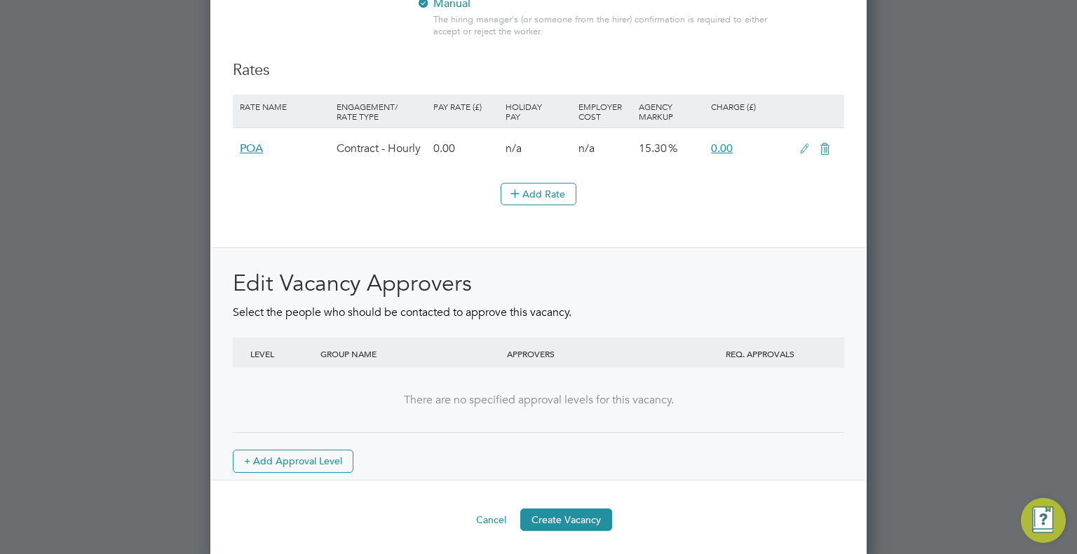
scroll to position [1627, 0]
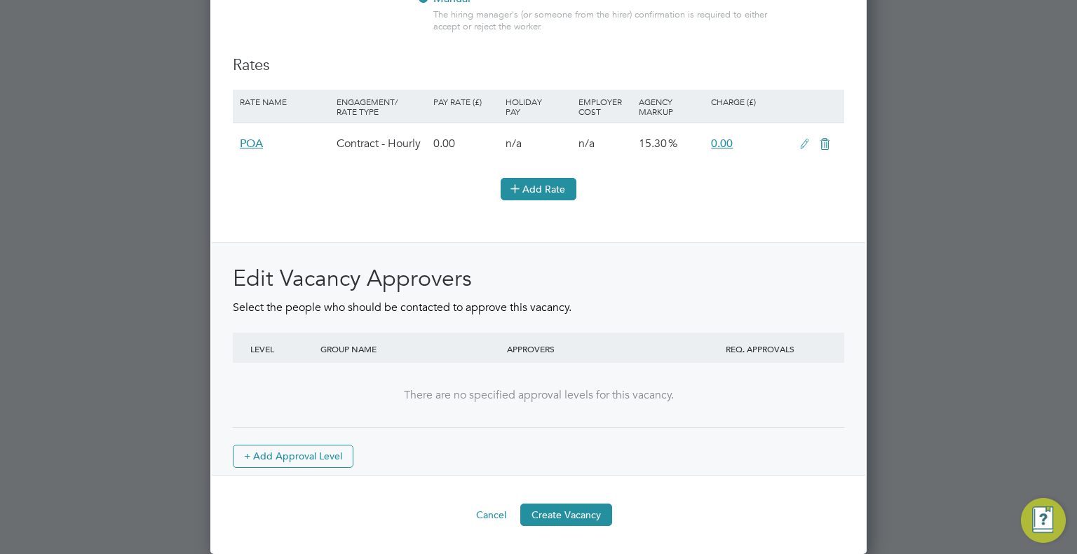
type textarea "Project Manager Steve Cowley"
click at [526, 193] on button "Add Rate" at bounding box center [539, 189] width 76 height 22
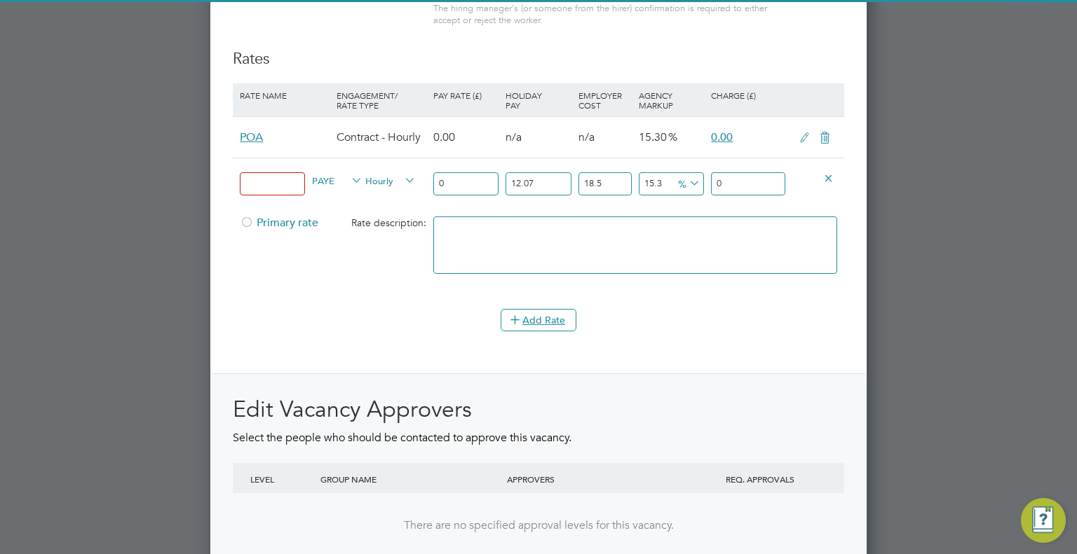
click at [268, 184] on input at bounding box center [272, 183] width 65 height 23
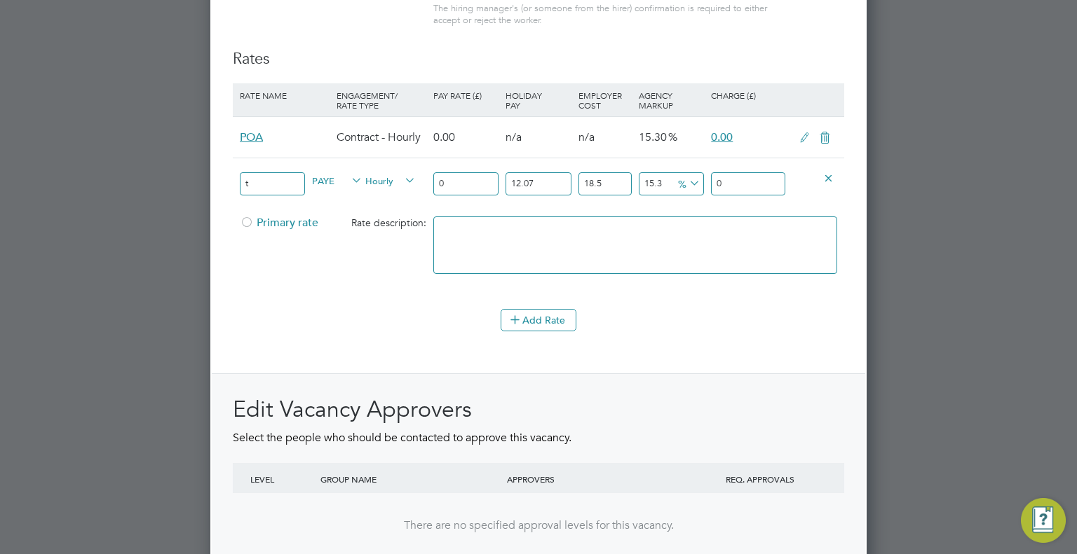
type input "Tier 1"
click at [329, 179] on span "PAYE" at bounding box center [337, 179] width 50 height 15
click at [358, 224] on li "CONTRACT" at bounding box center [337, 222] width 60 height 18
click at [393, 188] on span "Hourly" at bounding box center [390, 179] width 50 height 15
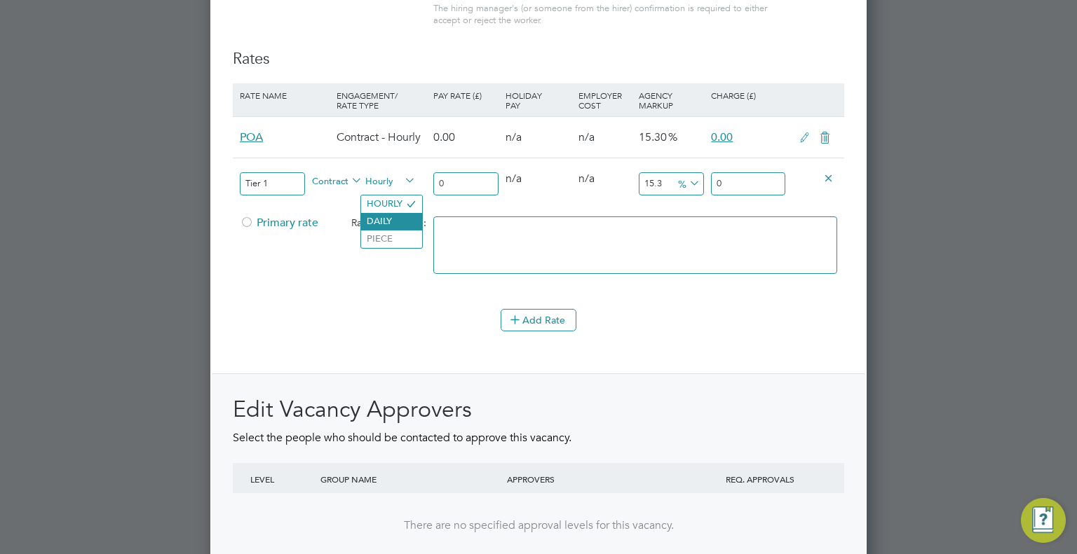
click at [404, 222] on li "DAILY" at bounding box center [391, 222] width 61 height 18
drag, startPoint x: 461, startPoint y: 196, endPoint x: 378, endPoint y: 196, distance: 82.7
click at [378, 196] on div "Tier 1 Contract Daily 0 0 n/a 0 n/a 15.3 0 % 0" at bounding box center [538, 184] width 611 height 52
type input "4"
type input "4.612"
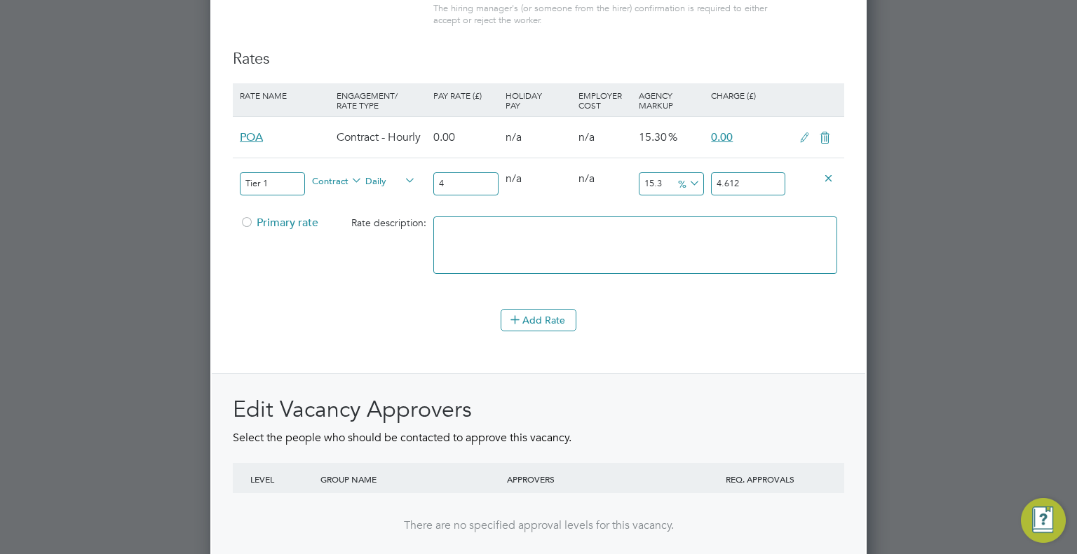
type input "40"
type input "46.12"
type input "400"
type input "461.2"
type input "400"
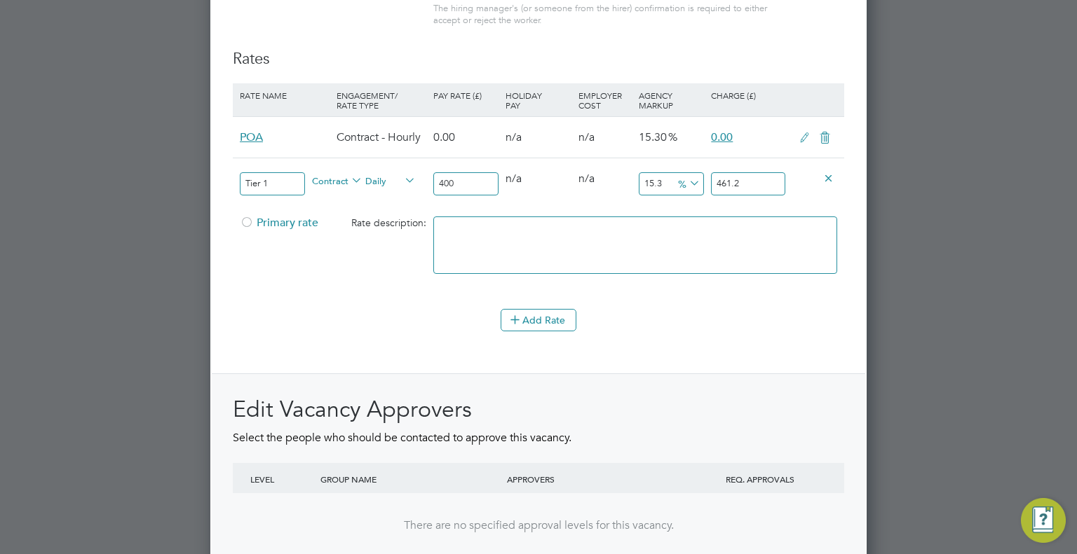
click at [825, 142] on icon at bounding box center [825, 137] width 18 height 11
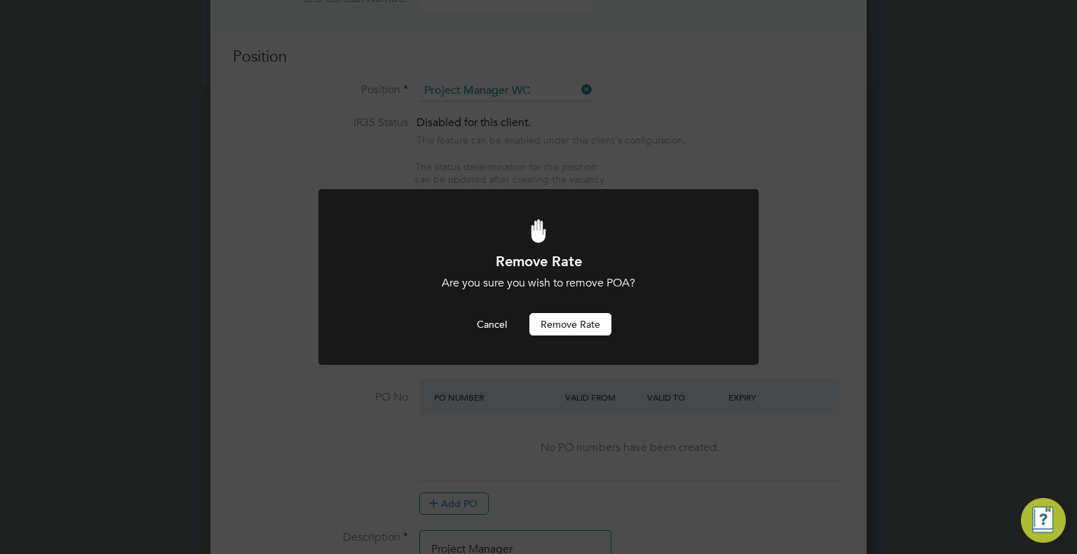
scroll to position [0, 0]
click at [577, 316] on button "Remove rate" at bounding box center [570, 324] width 82 height 22
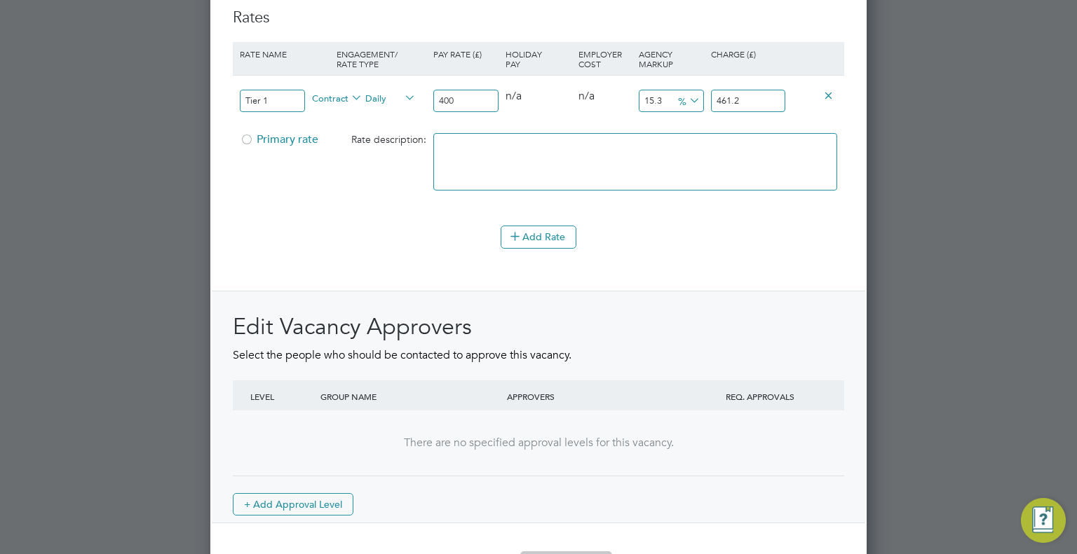
click at [294, 147] on span "Primary rate" at bounding box center [279, 139] width 79 height 14
click at [937, 82] on div at bounding box center [538, 277] width 1077 height 554
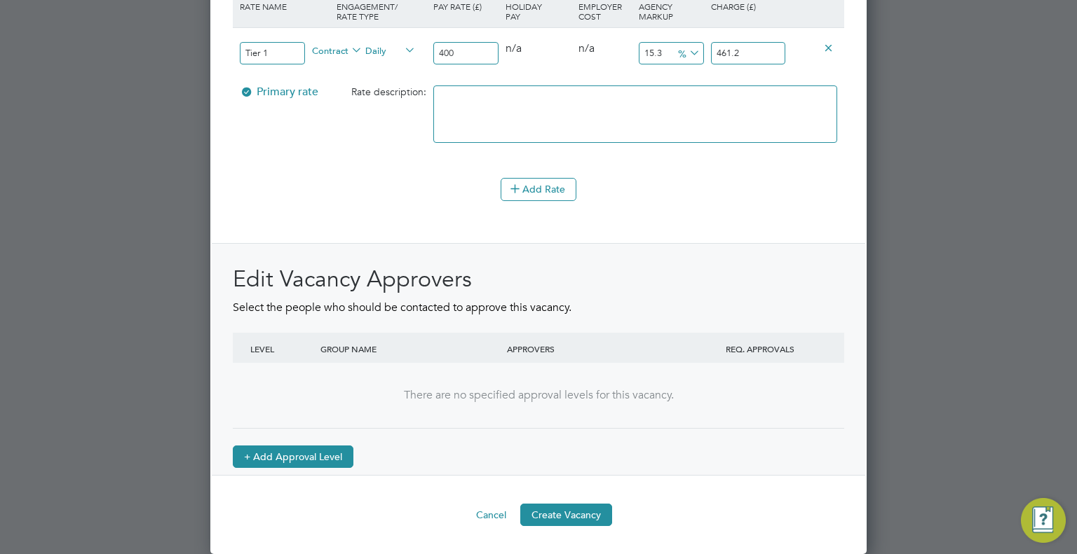
click at [341, 454] on button "+ Add Approval Level" at bounding box center [293, 457] width 121 height 22
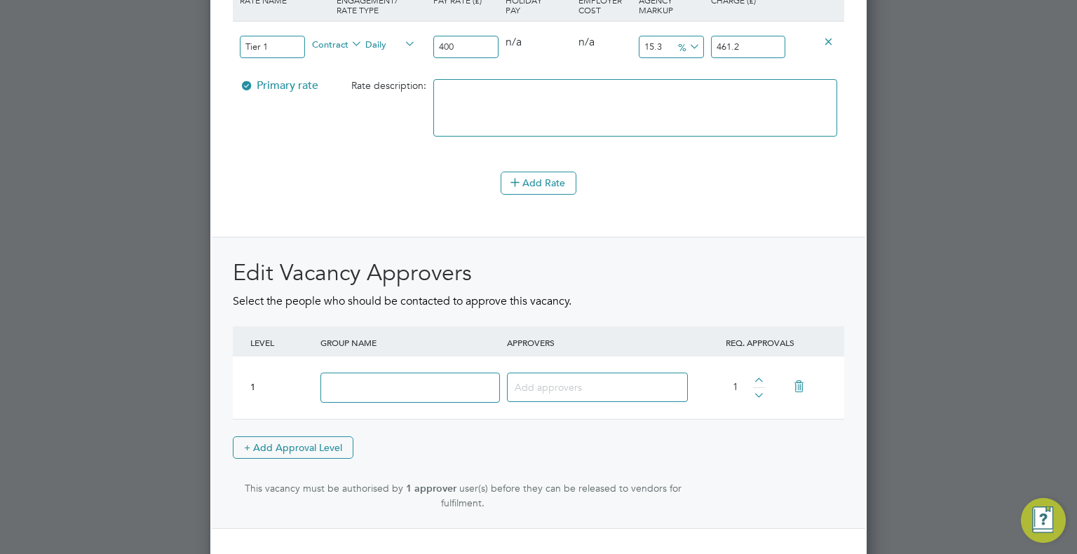
scroll to position [2284, 657]
click at [389, 394] on input at bounding box center [409, 388] width 179 height 30
type input "Approver"
click at [591, 373] on div at bounding box center [596, 387] width 186 height 50
click at [562, 396] on input at bounding box center [592, 387] width 155 height 18
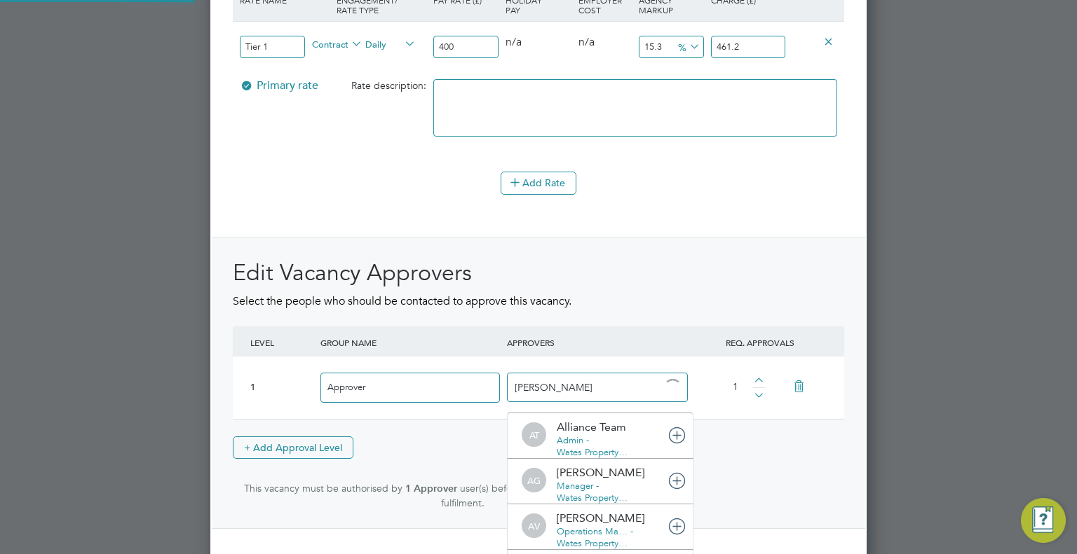
scroll to position [15, 99]
type input "tom la"
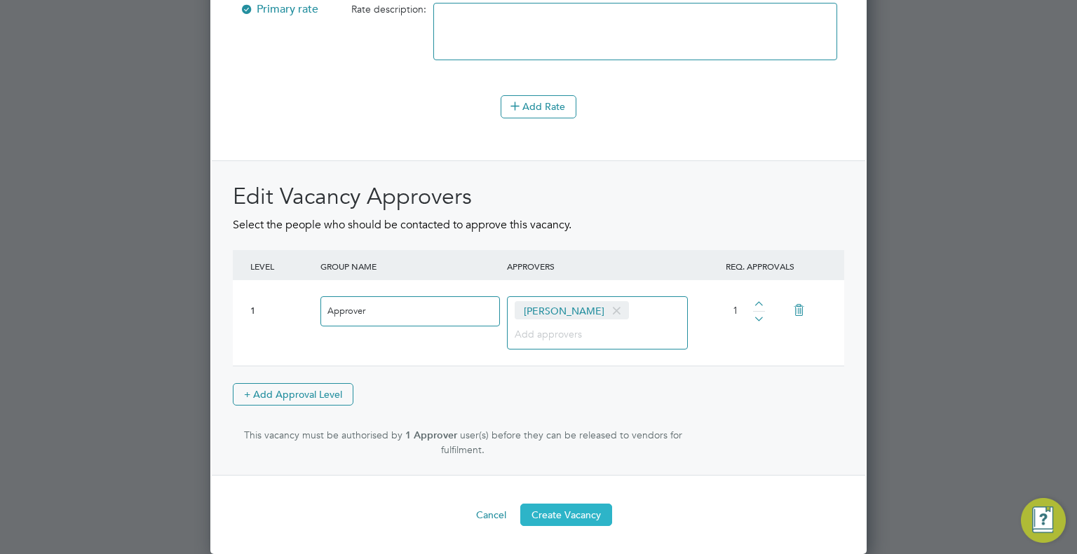
click at [570, 521] on button "Create Vacancy" at bounding box center [566, 515] width 92 height 22
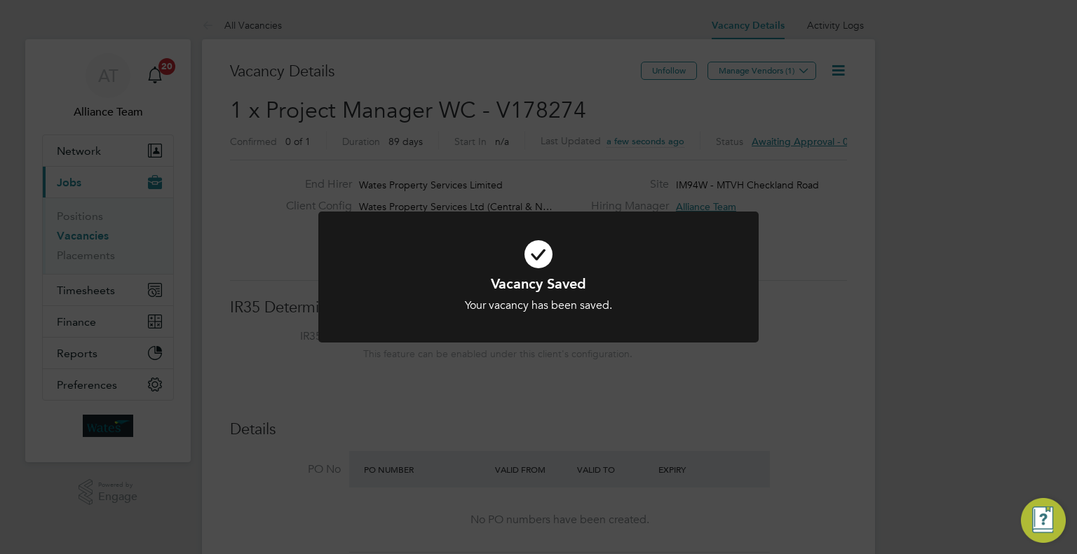
click at [892, 260] on div "Vacancy Saved Your vacancy has been saved. Cancel Okay" at bounding box center [538, 277] width 1077 height 554
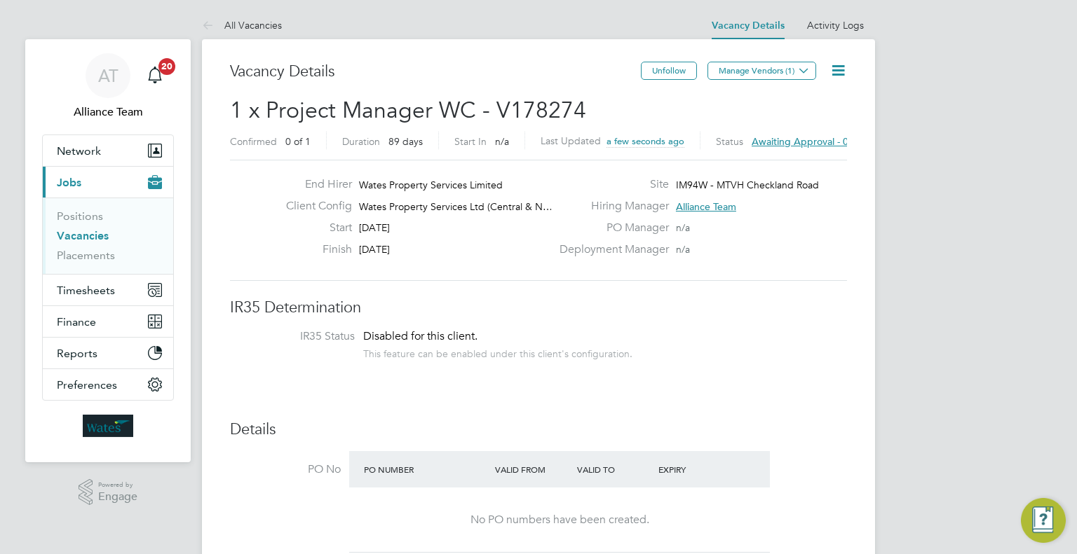
click at [761, 82] on span "Manage Vendors (1)" at bounding box center [762, 75] width 111 height 13
click at [773, 69] on button "Manage Vendors (1)" at bounding box center [761, 71] width 109 height 18
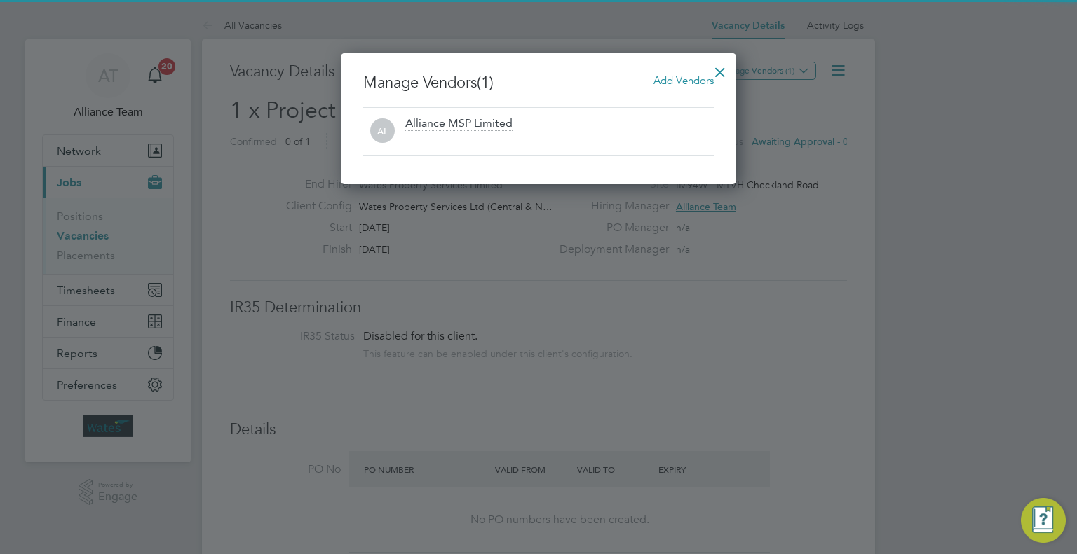
click at [695, 79] on span "Add Vendors" at bounding box center [683, 80] width 60 height 13
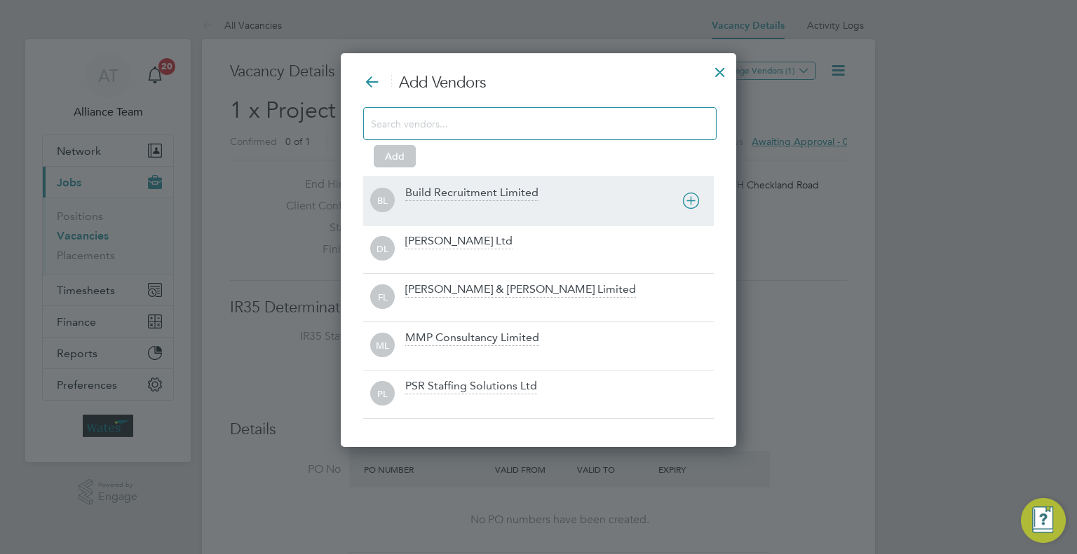
click at [461, 191] on div "Build Recruitment Limited" at bounding box center [471, 193] width 133 height 15
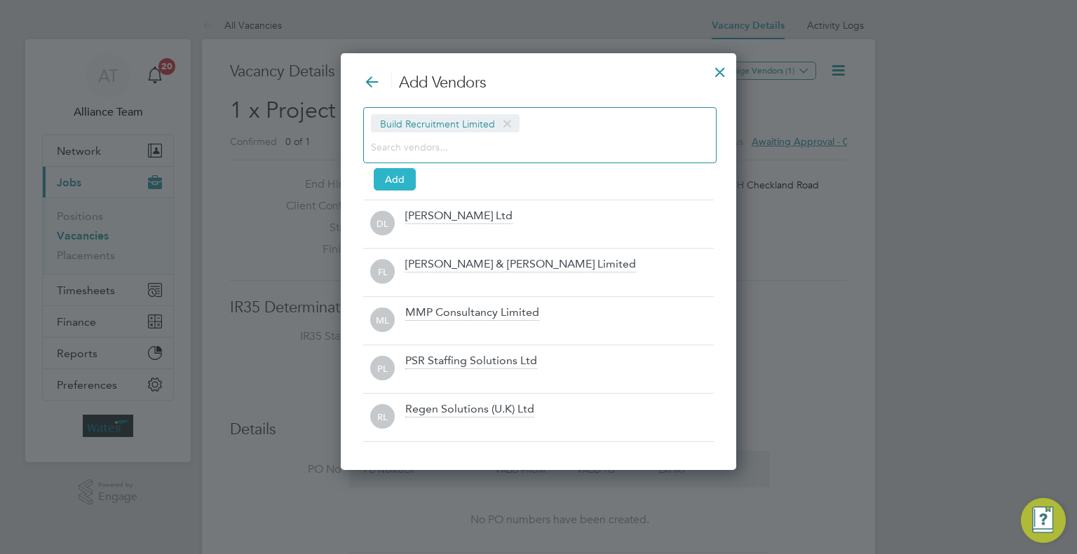
click at [390, 179] on button "Add" at bounding box center [395, 179] width 42 height 22
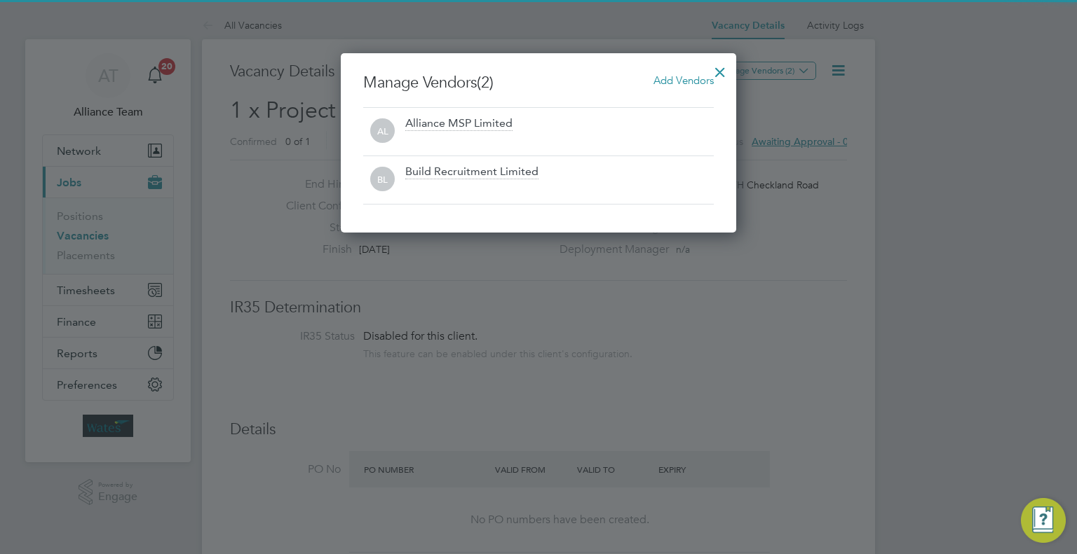
click at [719, 69] on div at bounding box center [719, 68] width 25 height 25
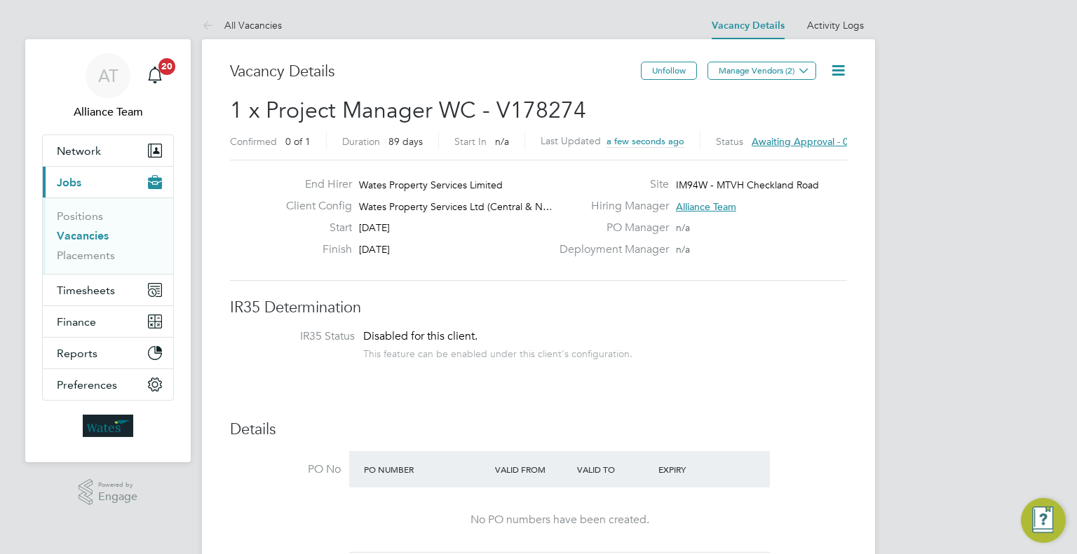
click at [845, 70] on icon at bounding box center [838, 71] width 18 height 18
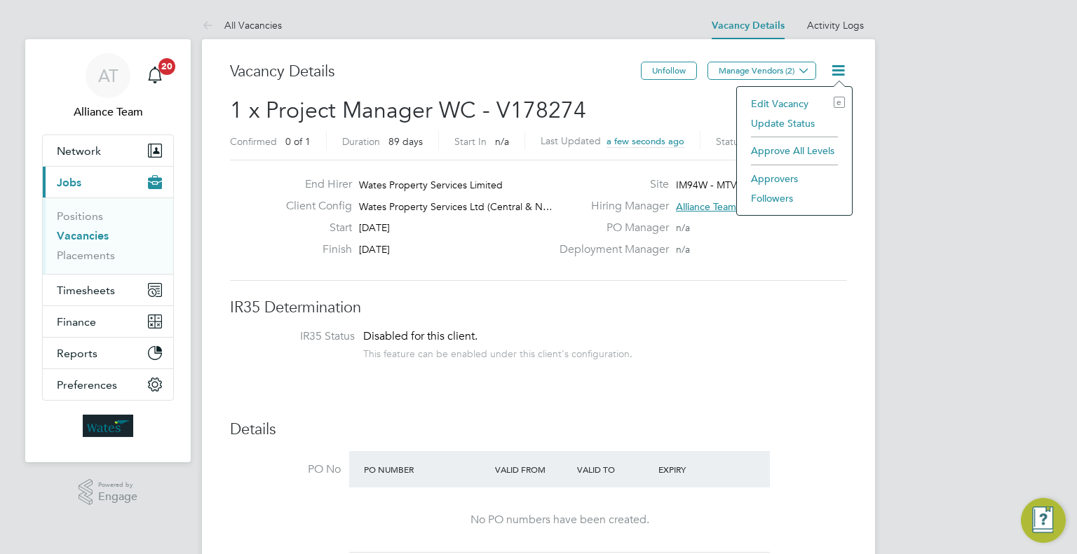
click at [756, 197] on li "Followers" at bounding box center [794, 199] width 101 height 20
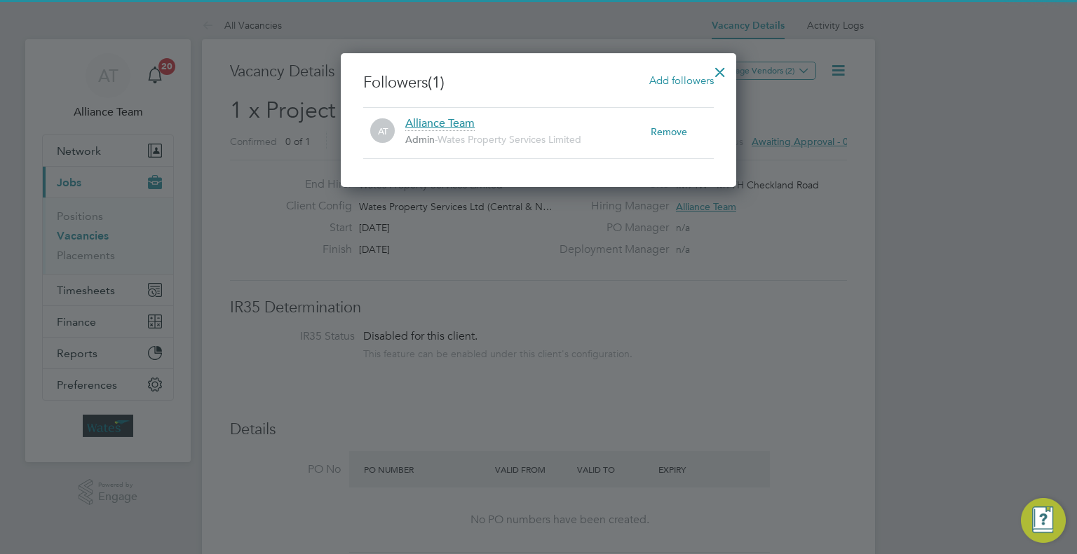
click at [672, 79] on span "Add followers" at bounding box center [681, 80] width 64 height 13
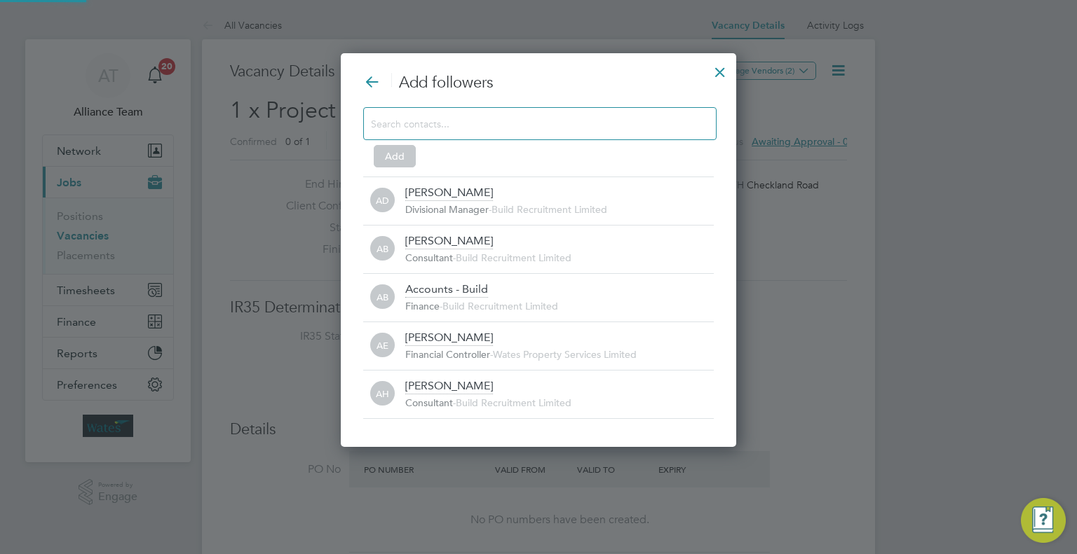
click at [444, 127] on input at bounding box center [528, 123] width 315 height 18
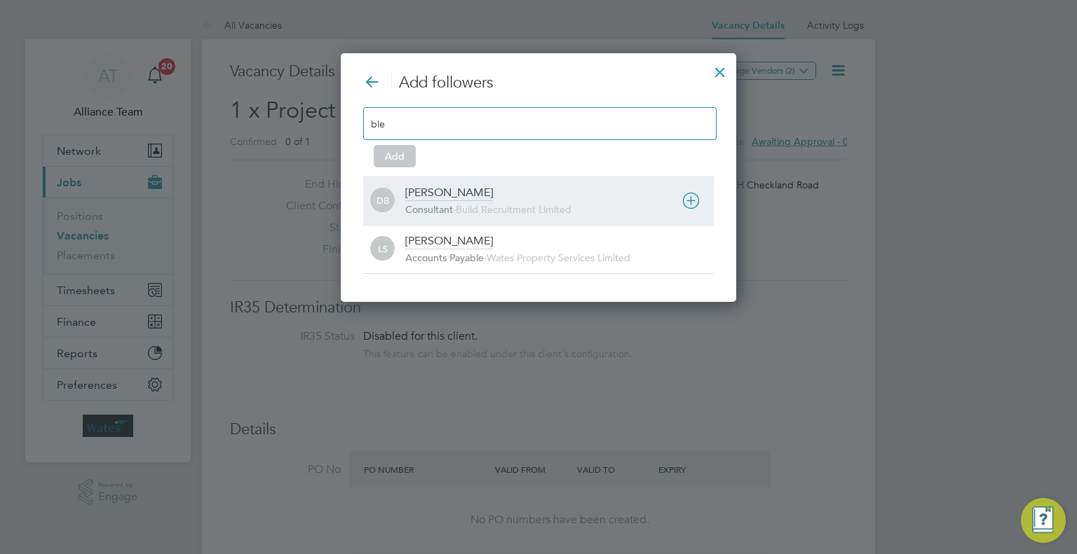
type input "ble"
click at [451, 210] on span "Consultant" at bounding box center [429, 209] width 48 height 13
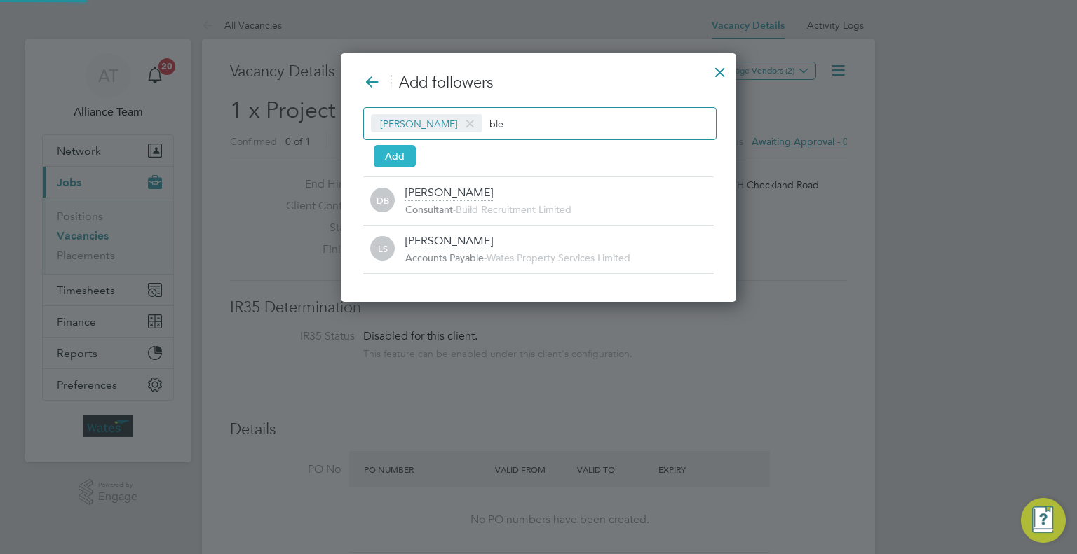
click at [383, 159] on button "Add" at bounding box center [395, 156] width 42 height 22
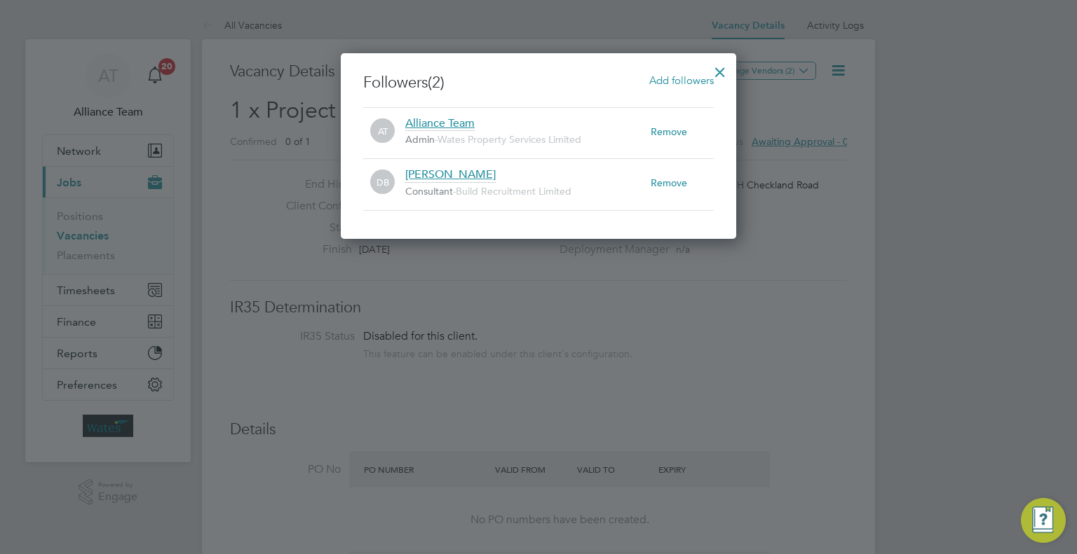
click at [723, 68] on div at bounding box center [719, 68] width 25 height 25
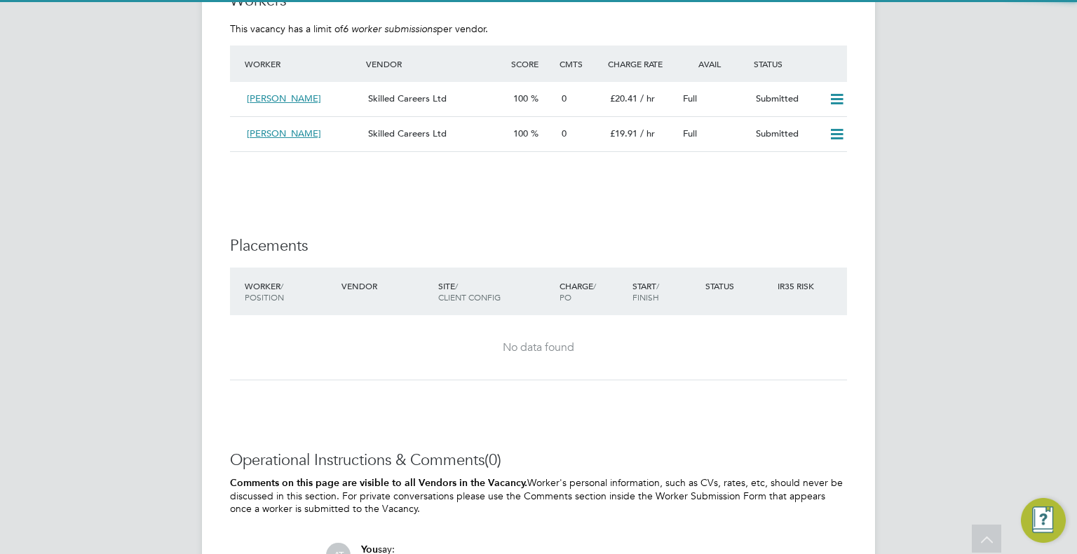
scroll to position [1248, 0]
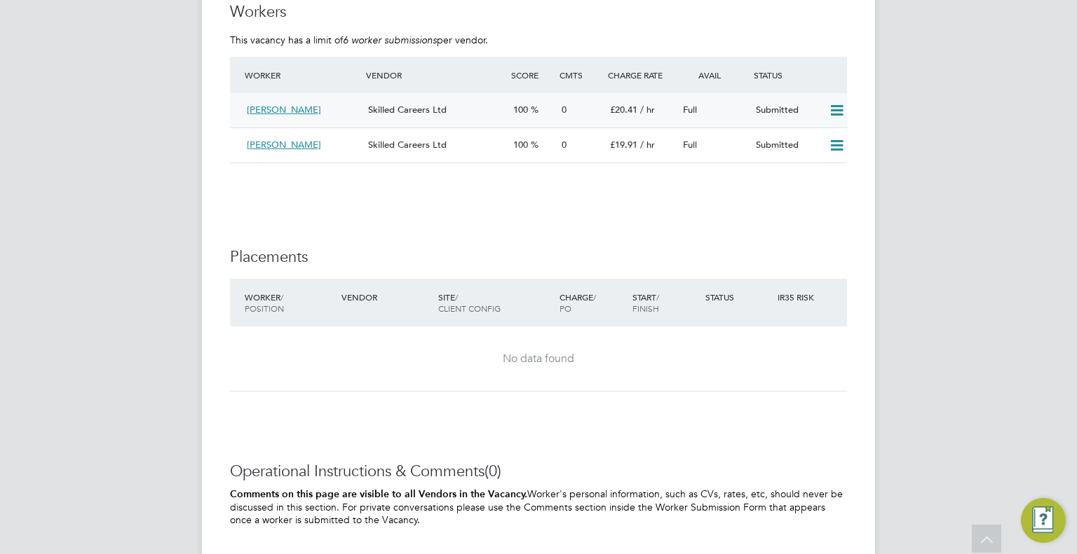
click at [843, 106] on icon at bounding box center [837, 110] width 18 height 11
click at [813, 138] on li "Offer" at bounding box center [818, 140] width 49 height 20
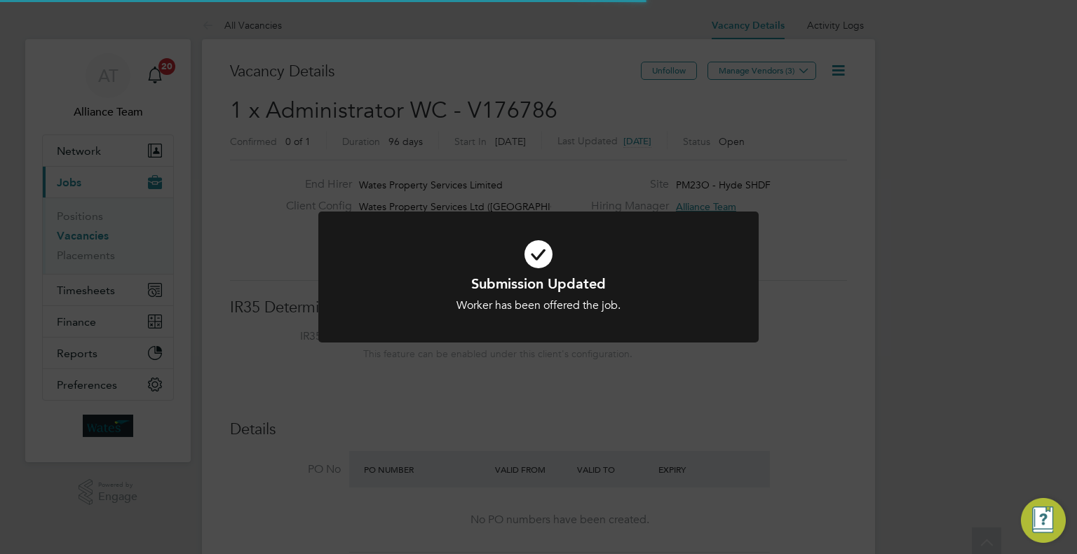
scroll to position [41, 269]
click at [822, 332] on div "Submission Updated Worker has been offered the job. Cancel Okay" at bounding box center [538, 277] width 1077 height 554
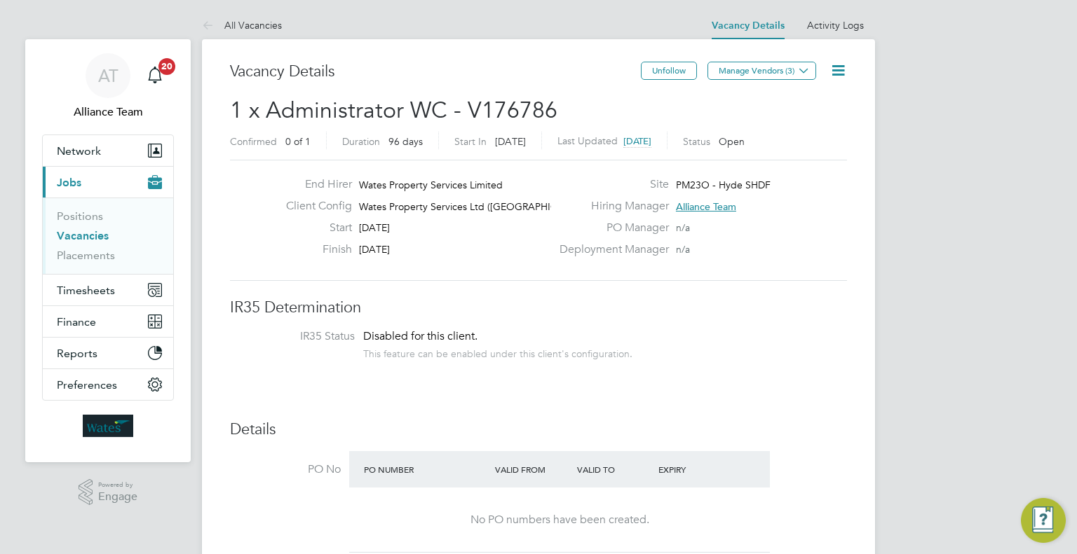
click at [70, 238] on link "Vacancies" at bounding box center [83, 235] width 52 height 13
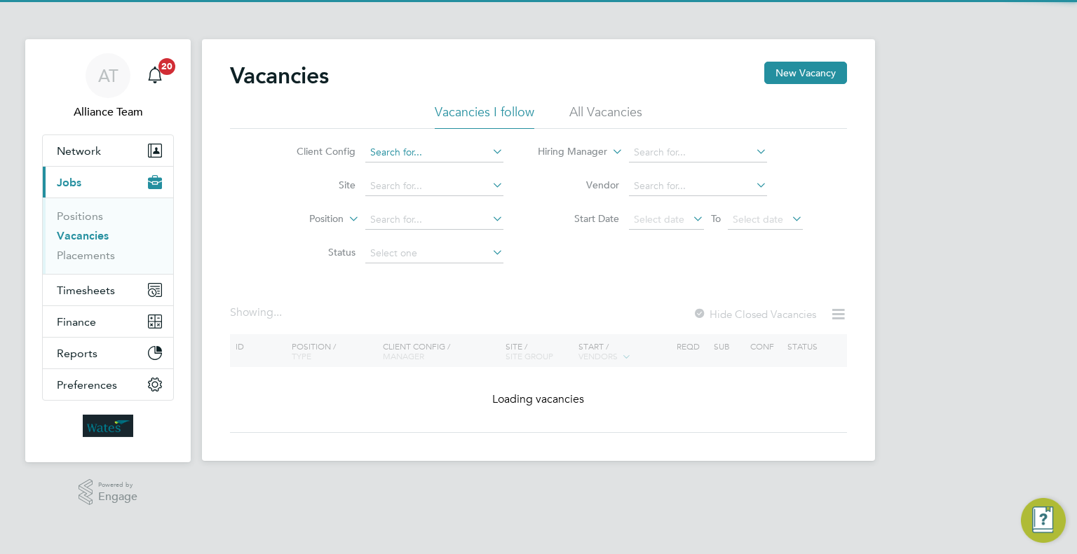
click at [446, 156] on input at bounding box center [434, 153] width 138 height 20
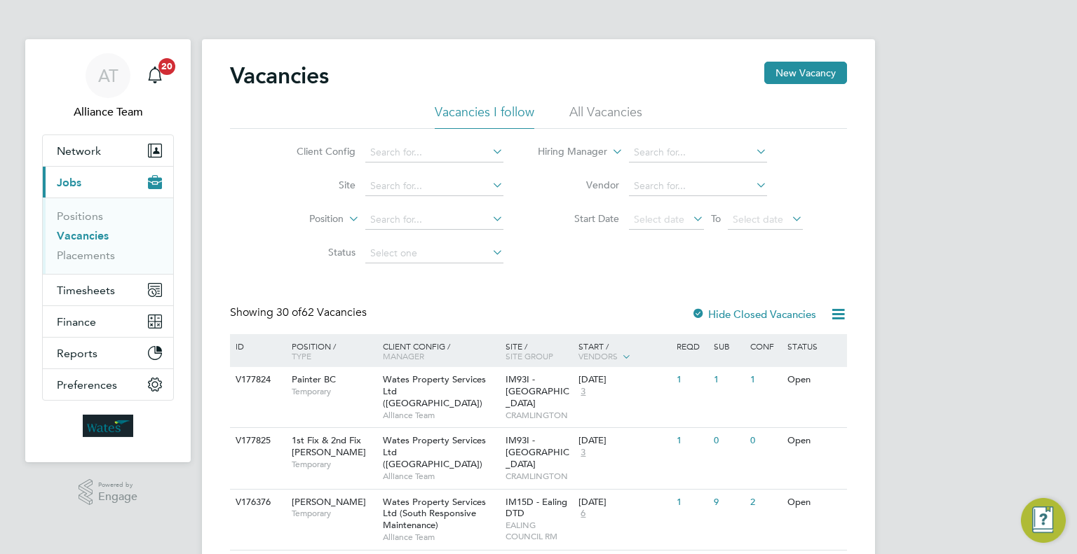
click at [524, 320] on li "Wates Property Services Ltd (South Planned Maintenance)" at bounding box center [507, 324] width 285 height 19
type input "Wates Property Services Ltd (South Planned Maintenance)"
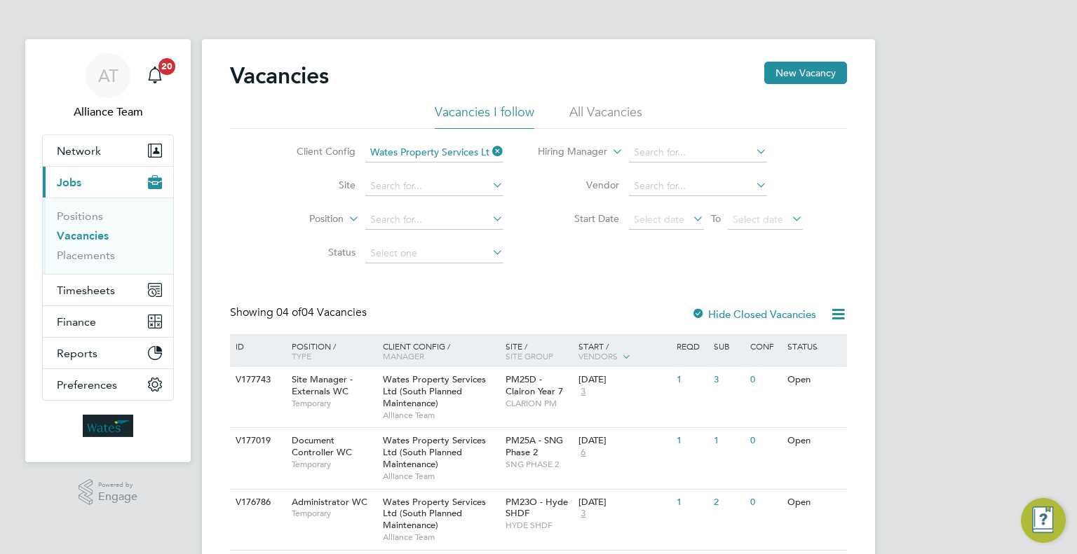
click at [489, 147] on icon at bounding box center [489, 152] width 0 height 20
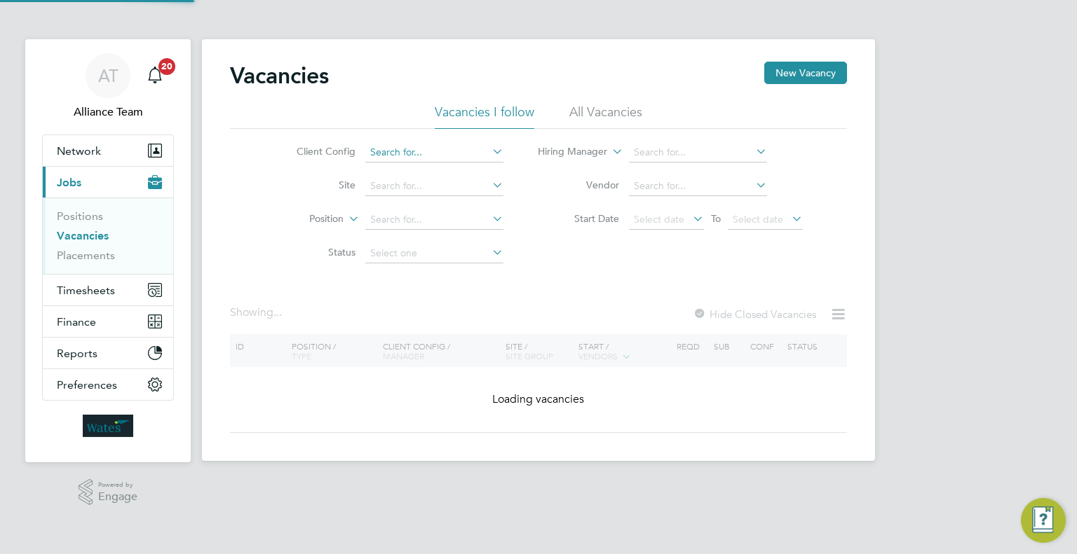
click at [456, 155] on input at bounding box center [434, 153] width 138 height 20
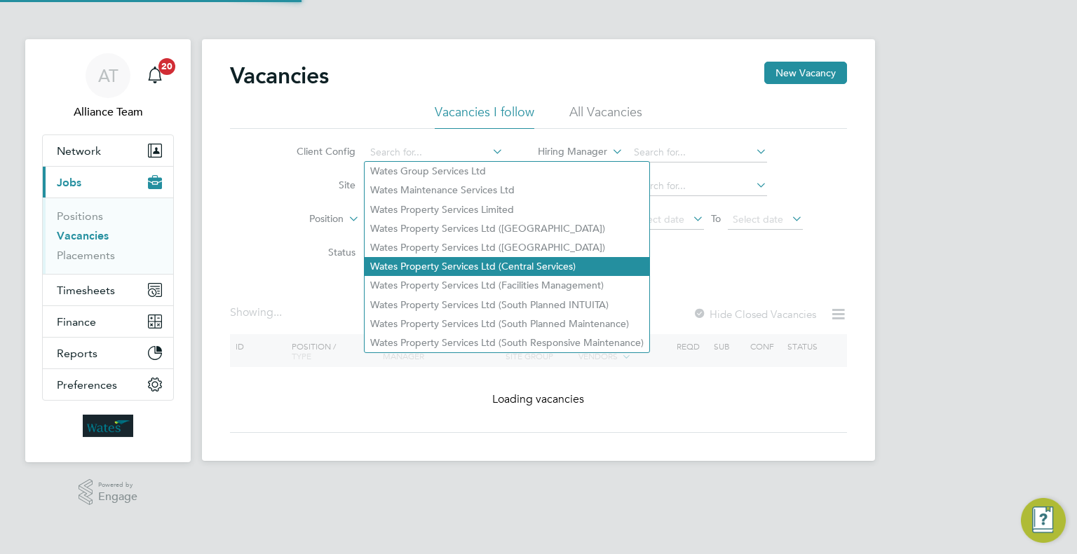
click at [487, 257] on li "Wates Property Services Ltd (Central Services)" at bounding box center [507, 266] width 285 height 19
type input "Wates Property Services Ltd (Central Services)"
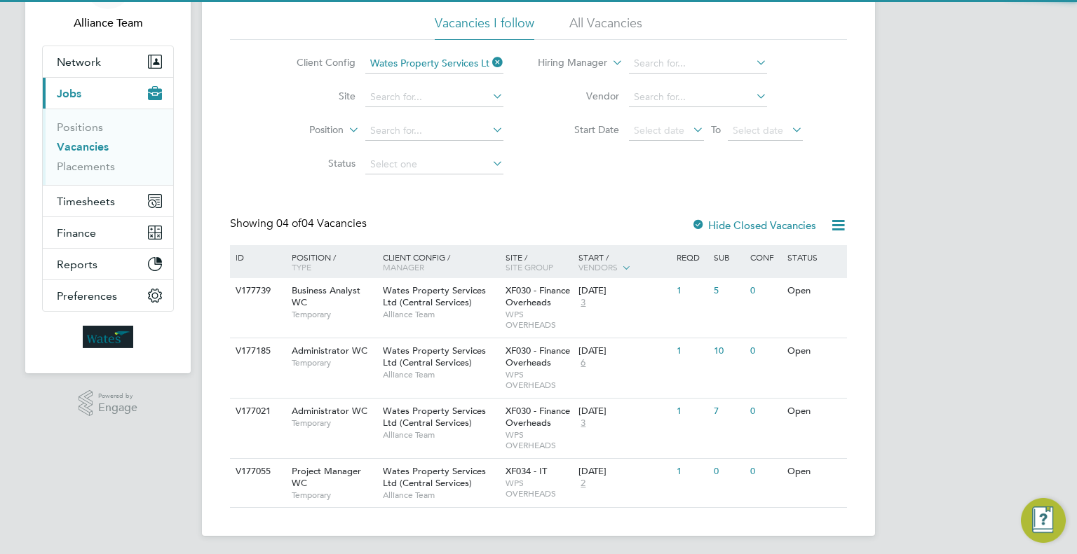
scroll to position [93, 0]
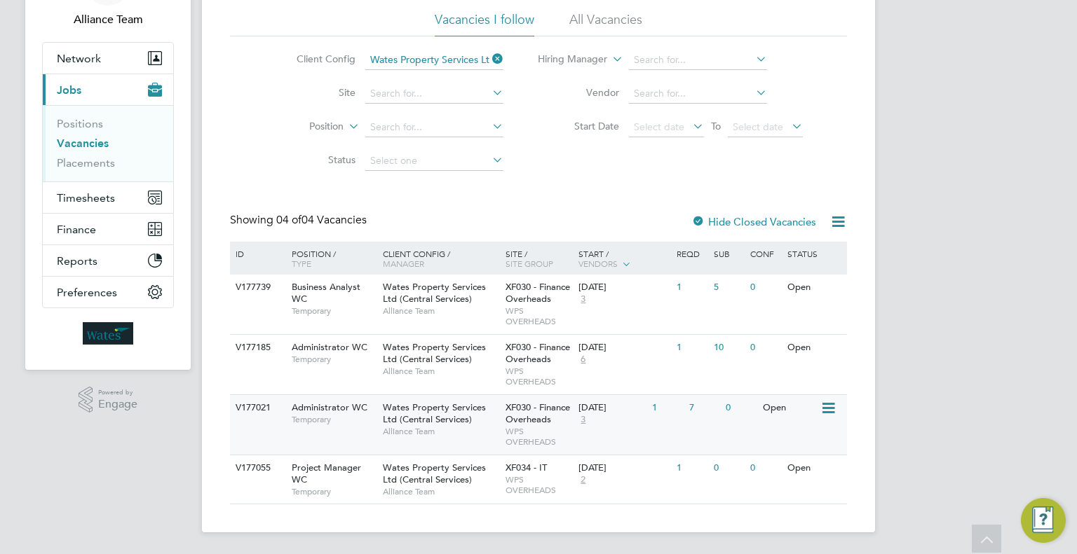
click at [530, 431] on span "WPS OVERHEADS" at bounding box center [538, 437] width 67 height 22
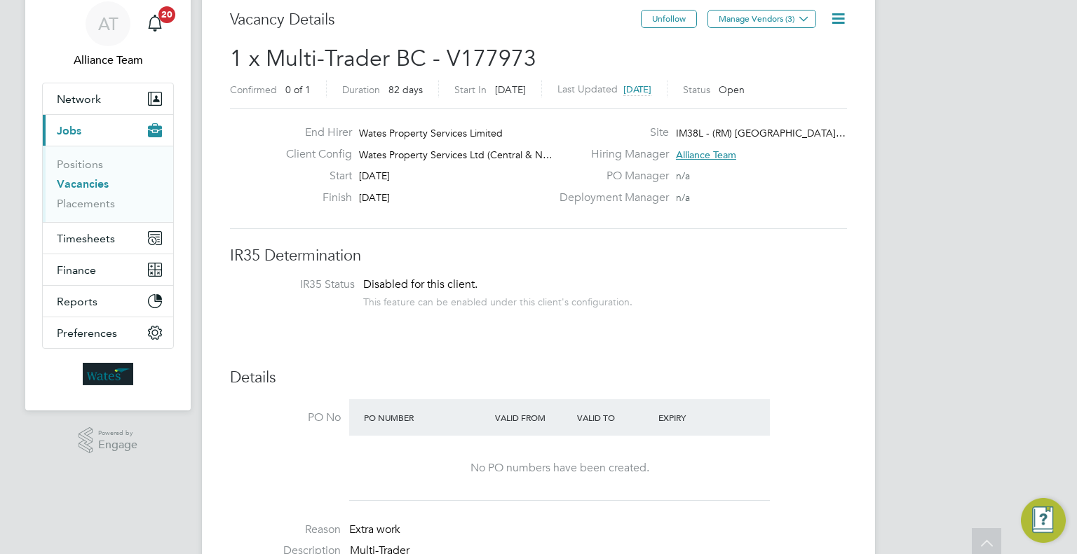
scroll to position [28, 0]
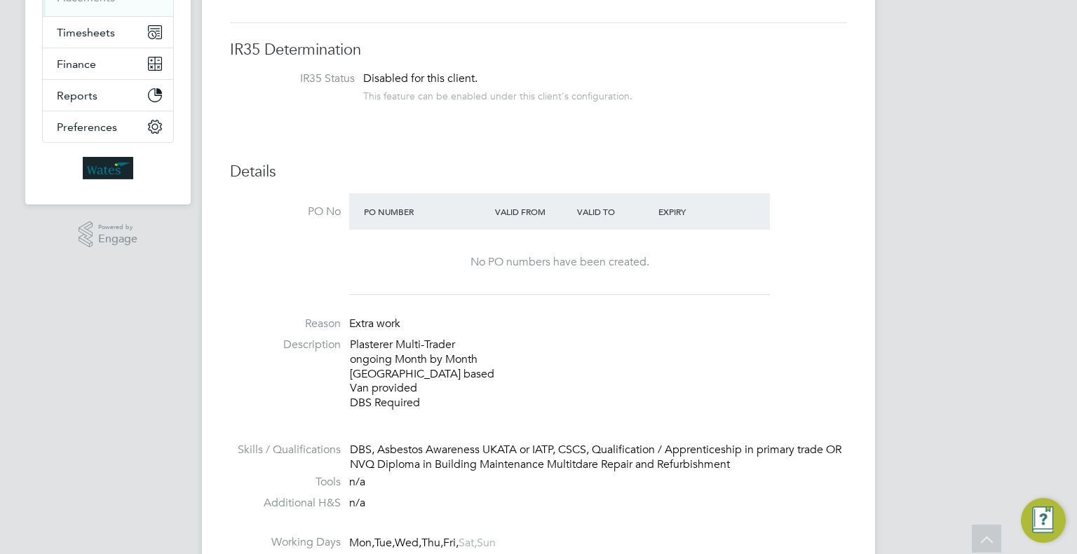
scroll to position [87, 0]
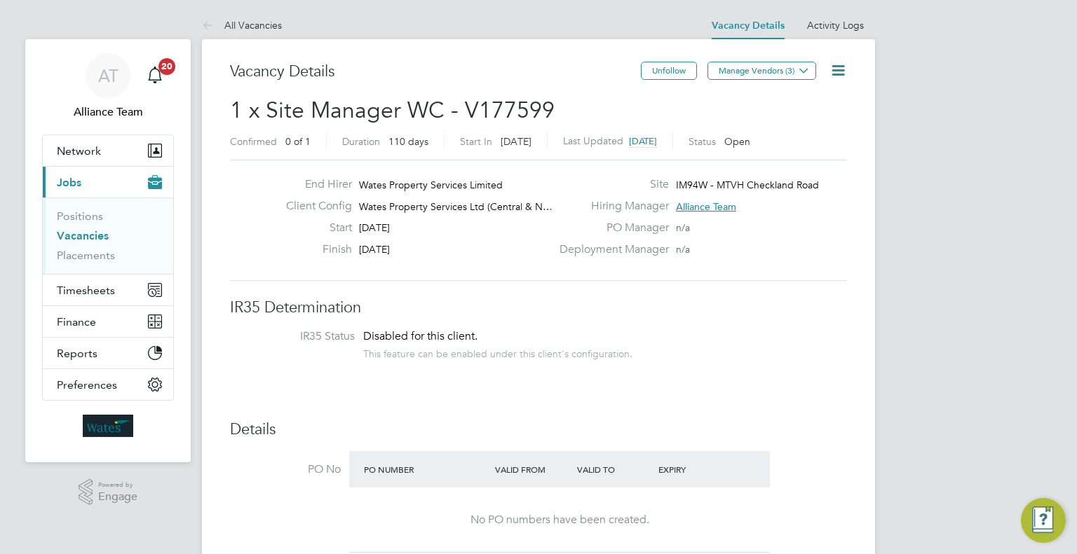
click at [842, 76] on icon at bounding box center [838, 71] width 18 height 18
click at [784, 123] on li "Update Status" at bounding box center [803, 124] width 81 height 20
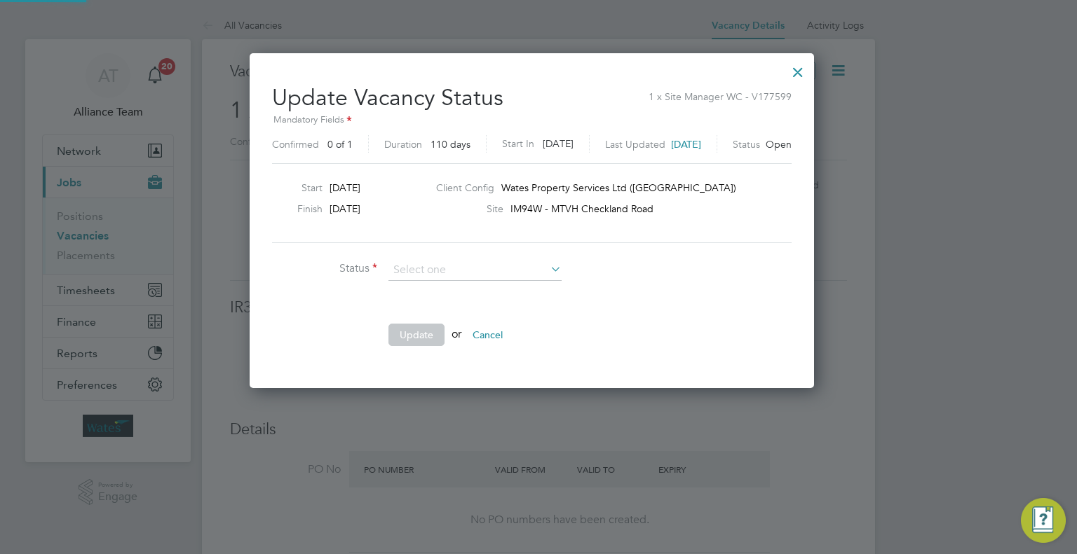
scroll to position [333, 578]
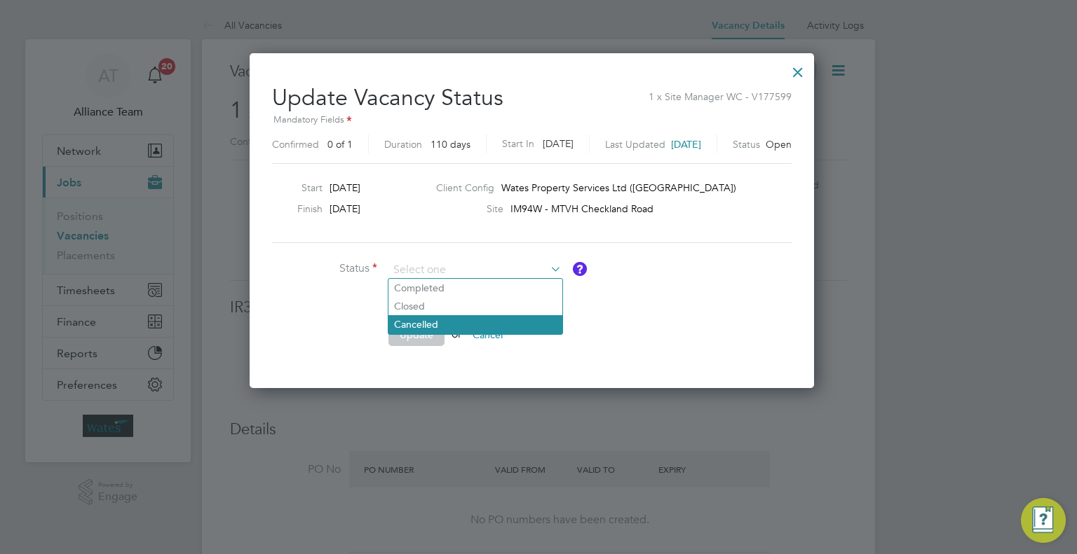
click at [443, 322] on li "Cancelled" at bounding box center [475, 324] width 174 height 18
type input "Cancelled"
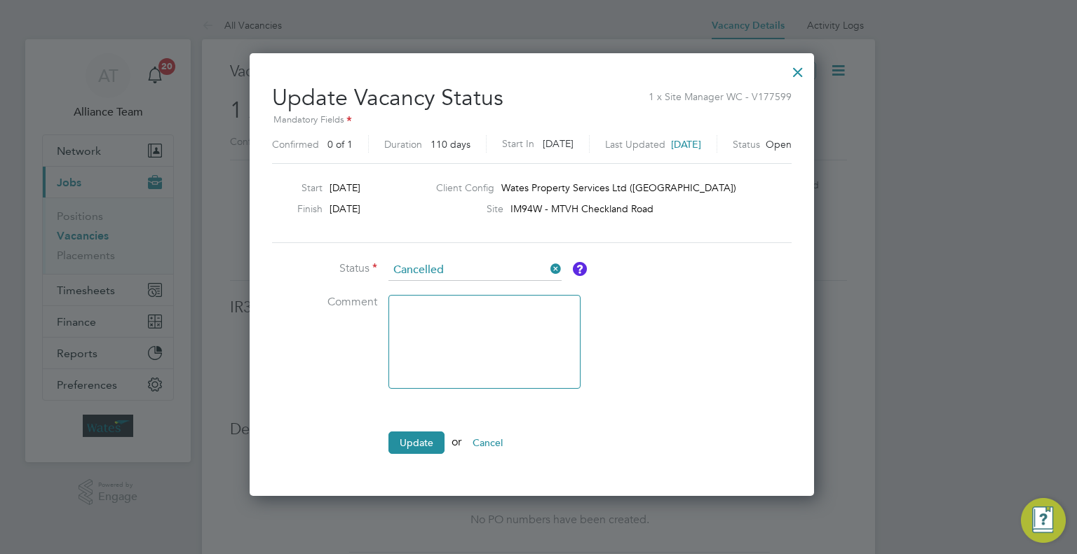
scroll to position [440, 578]
click at [414, 436] on button "Update" at bounding box center [416, 443] width 56 height 22
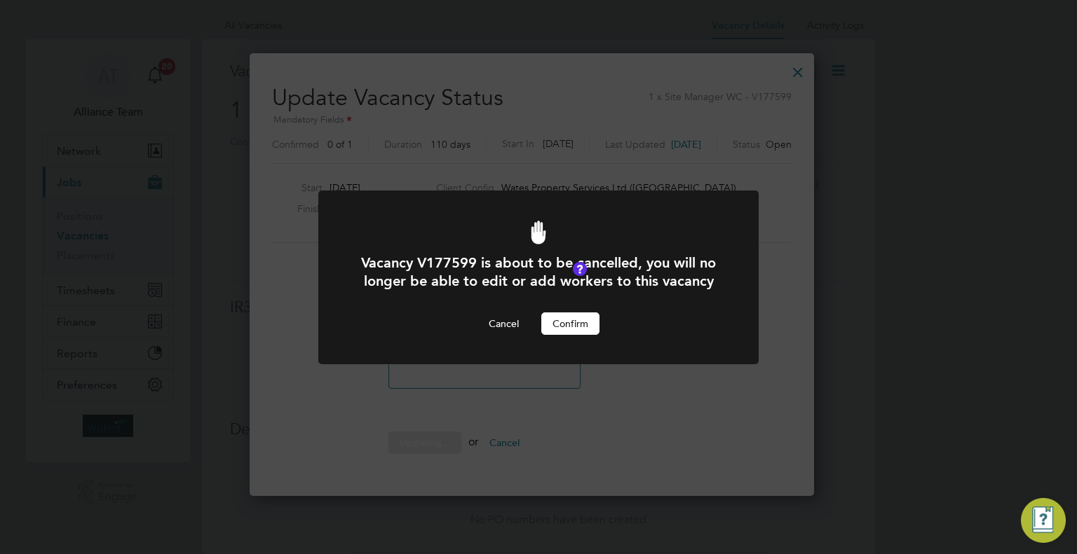
click at [590, 320] on button "Confirm" at bounding box center [570, 324] width 58 height 22
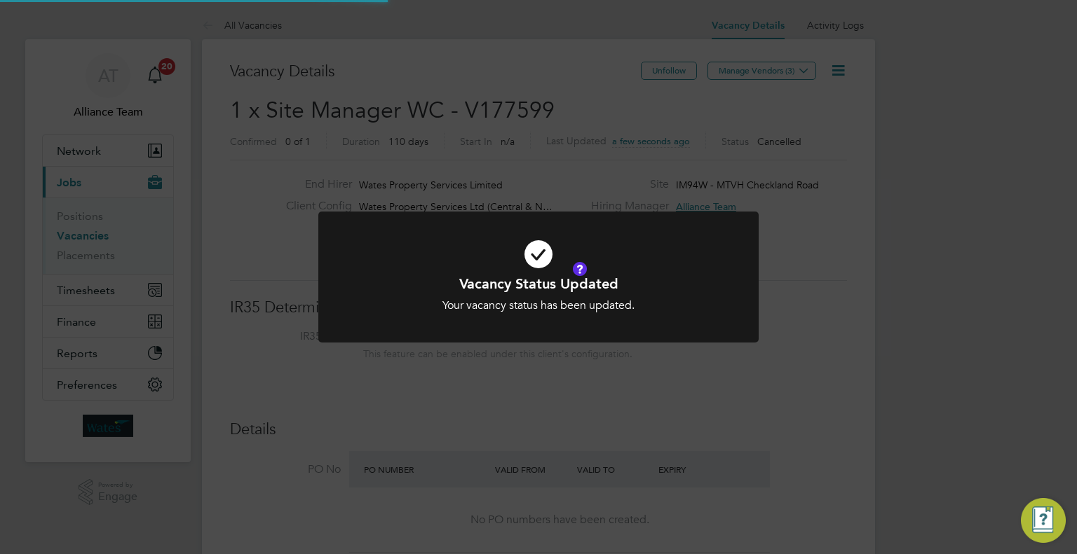
scroll to position [41, 269]
click at [864, 233] on div "Vacancy Status Updated Your vacancy status has been updated. Cancel Okay" at bounding box center [538, 277] width 1077 height 554
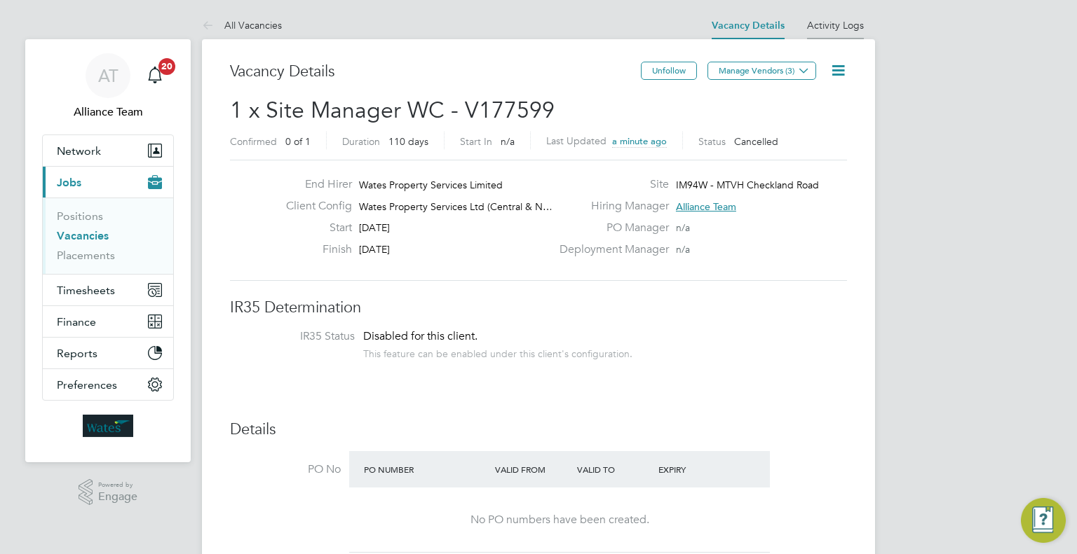
click at [845, 14] on li "Activity Logs" at bounding box center [835, 25] width 57 height 28
